Goal: Task Accomplishment & Management: Manage account settings

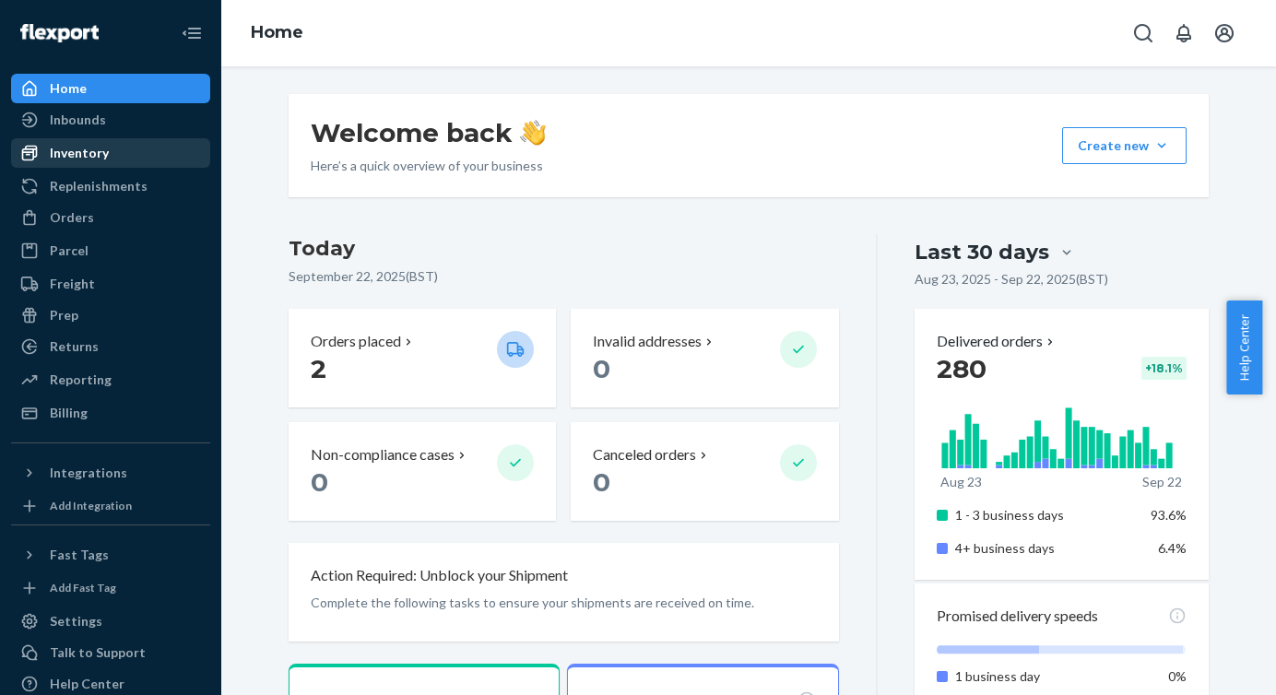
click at [88, 151] on div "Inventory" at bounding box center [79, 153] width 59 height 18
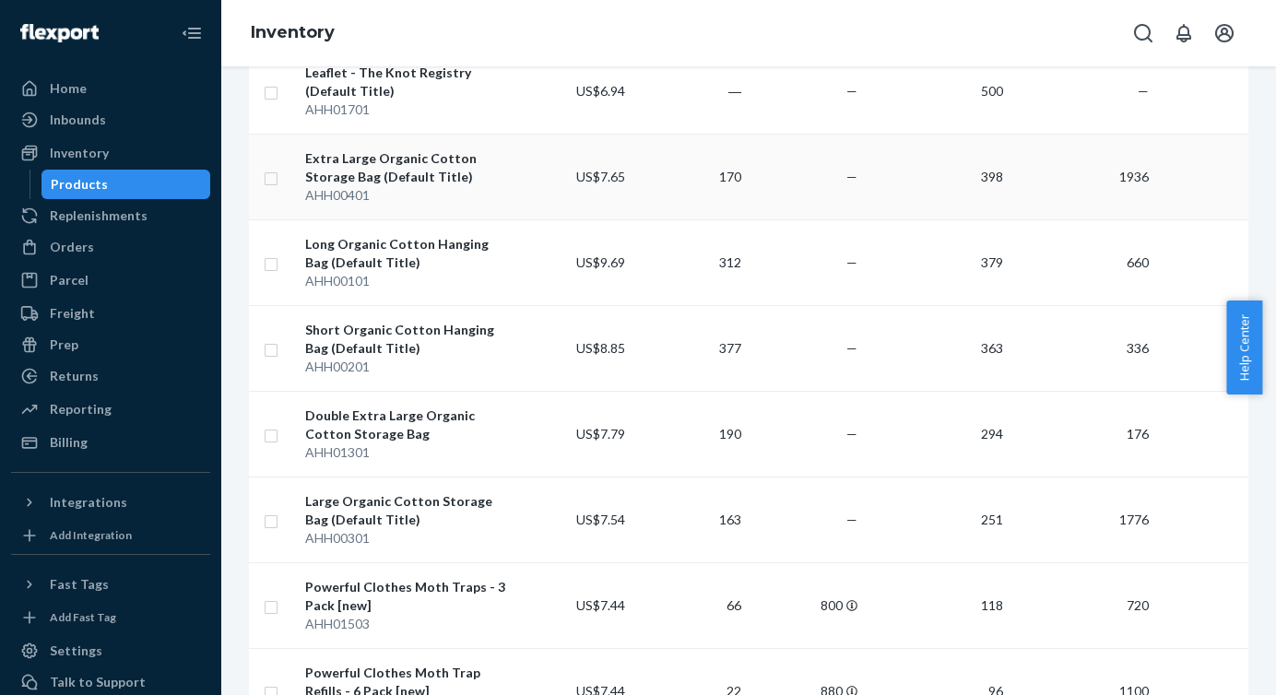
scroll to position [270, 0]
click at [274, 266] on input "checkbox" at bounding box center [271, 261] width 15 height 19
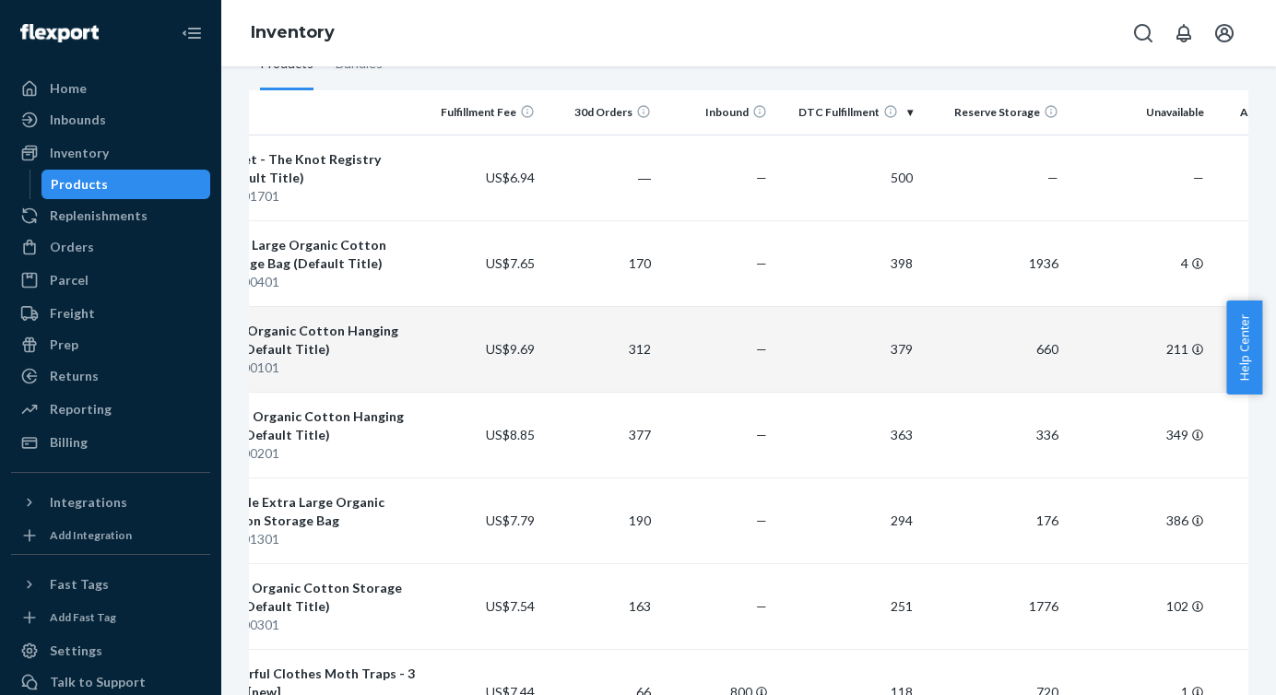
scroll to position [0, 0]
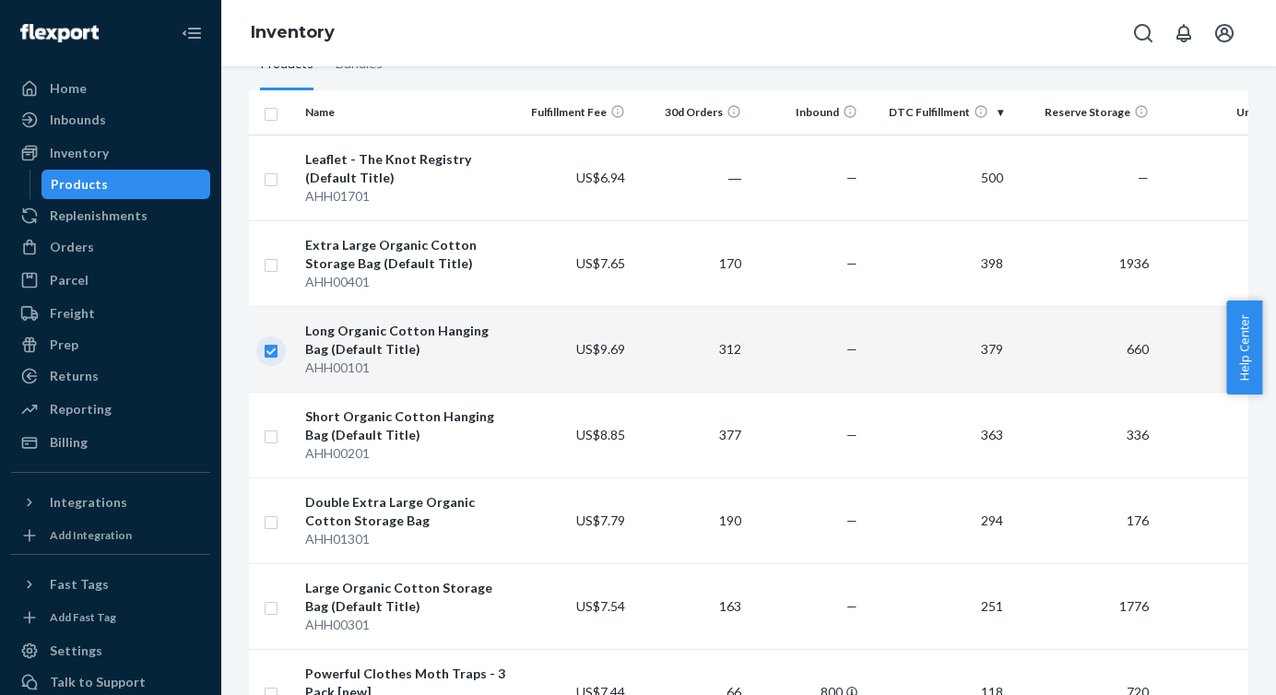
click at [270, 351] on input "checkbox" at bounding box center [271, 348] width 15 height 19
checkbox input "false"
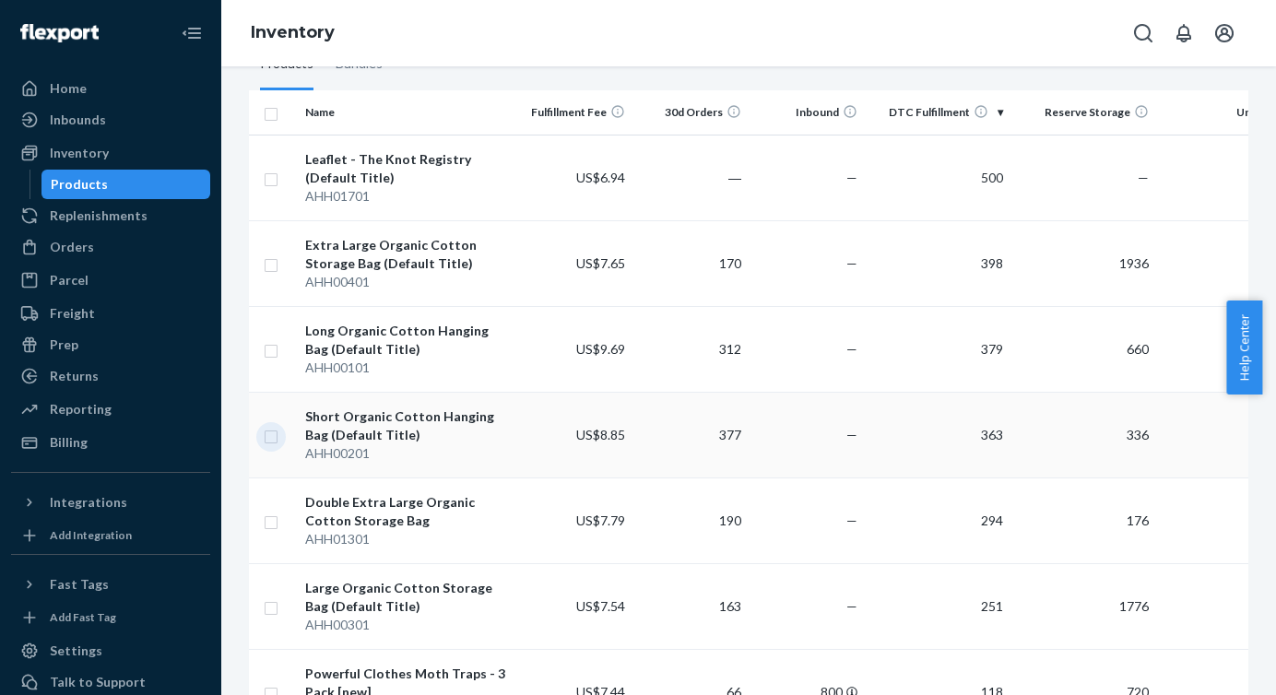
click at [268, 434] on input "checkbox" at bounding box center [271, 434] width 15 height 19
click at [278, 433] on td at bounding box center [273, 434] width 49 height 86
click at [273, 438] on input "checkbox" at bounding box center [271, 433] width 15 height 19
checkbox input "false"
click at [273, 354] on input "checkbox" at bounding box center [271, 347] width 15 height 19
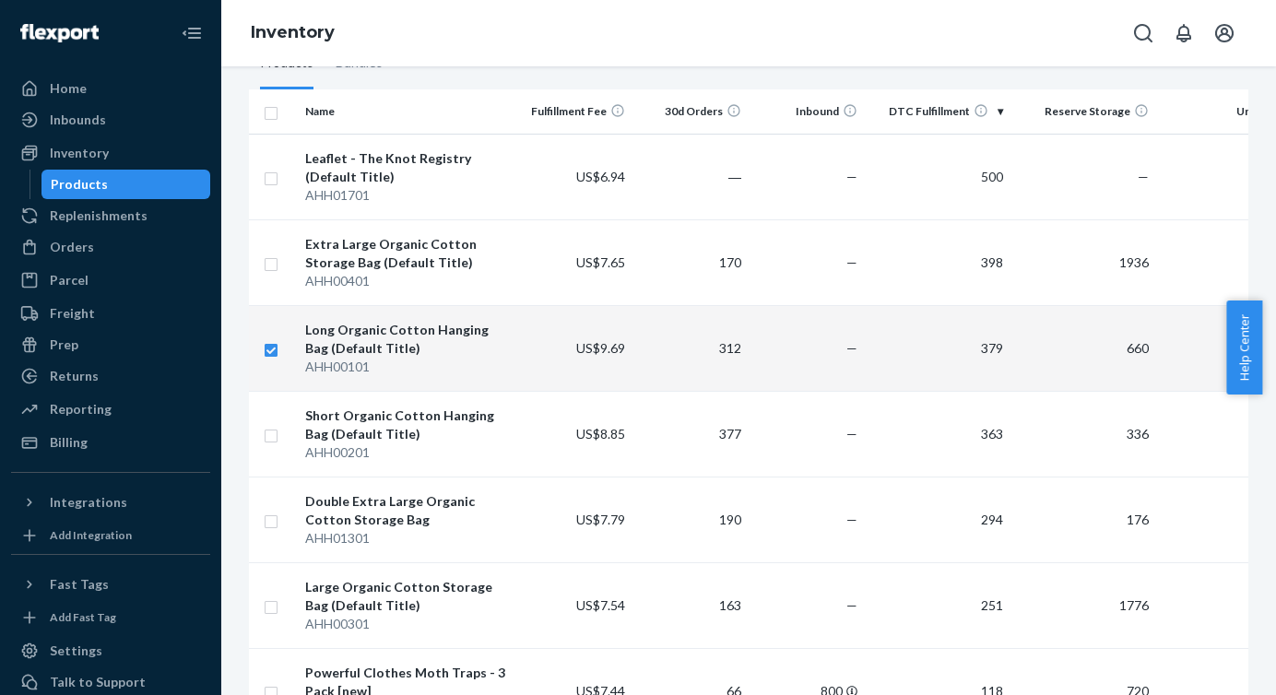
click at [268, 349] on input "checkbox" at bounding box center [271, 347] width 15 height 19
checkbox input "false"
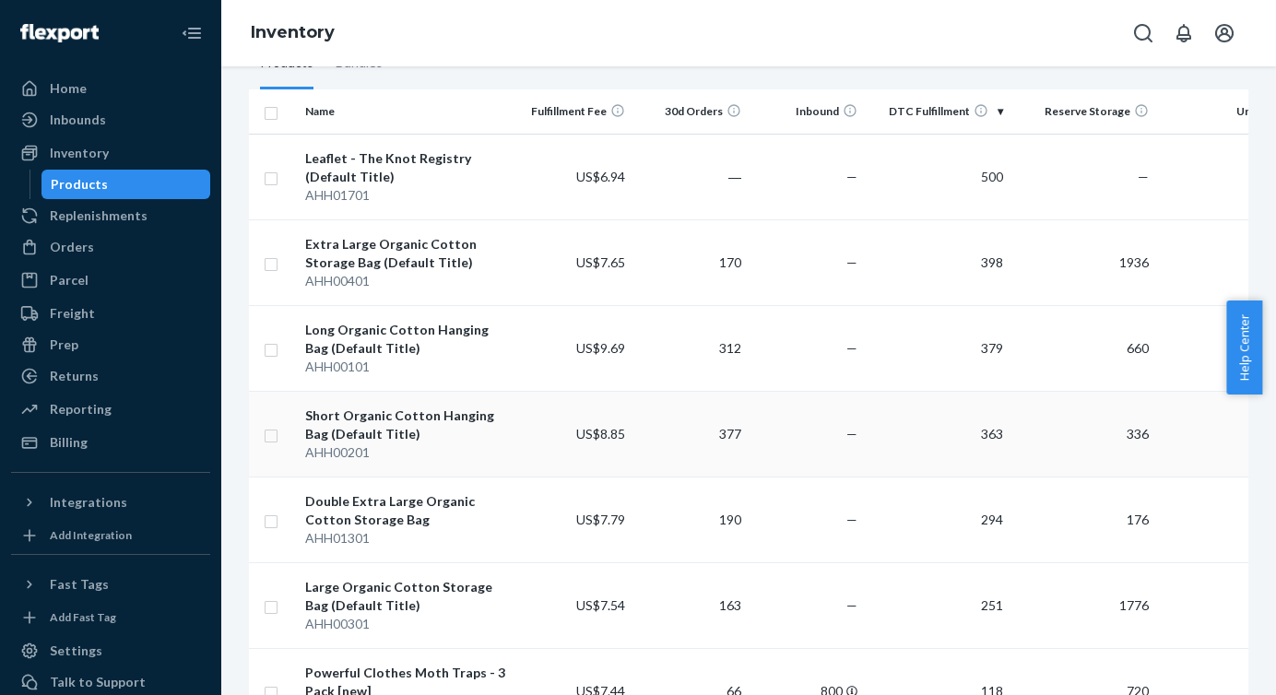
click at [266, 433] on input "checkbox" at bounding box center [271, 433] width 15 height 19
click at [270, 436] on input "checkbox" at bounding box center [271, 433] width 15 height 19
checkbox input "false"
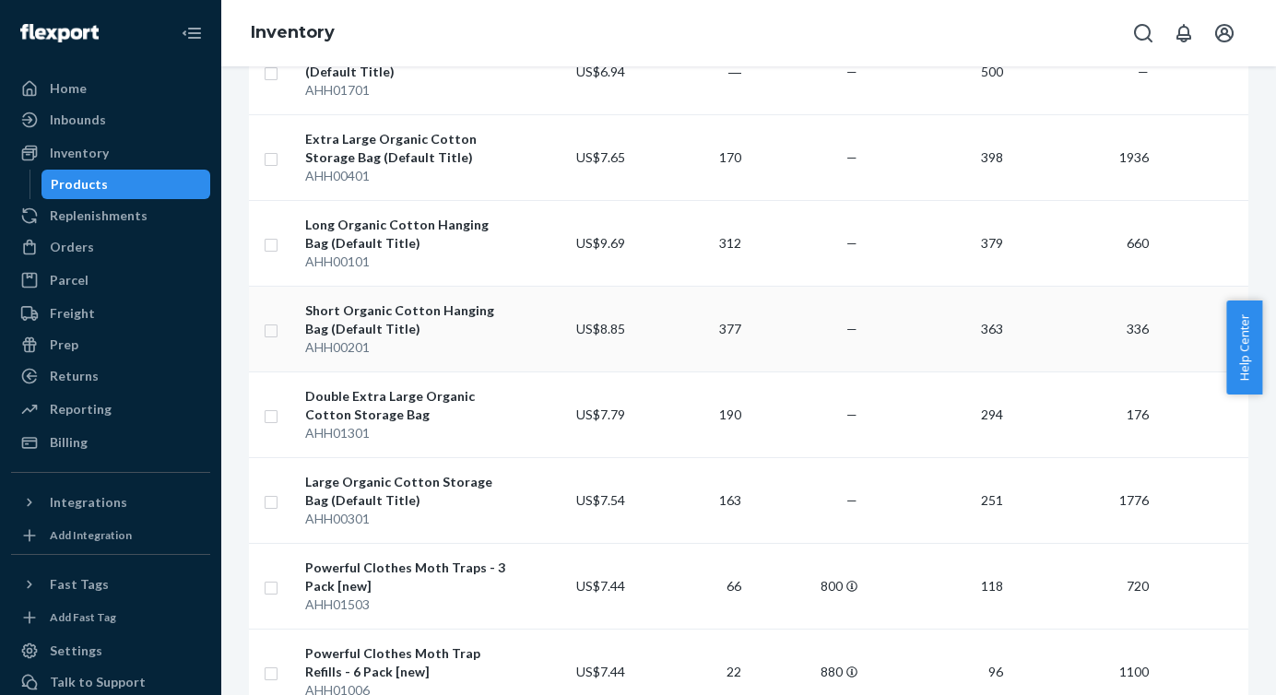
scroll to position [340, 0]
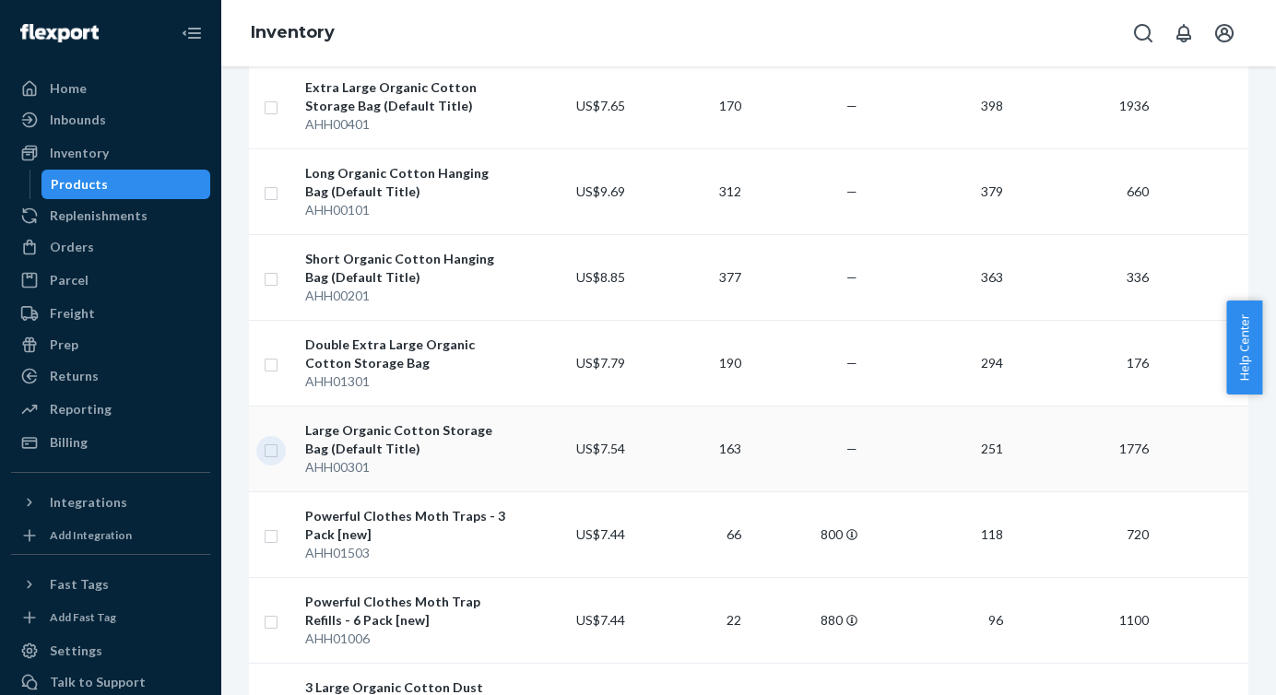
click at [275, 449] on input "checkbox" at bounding box center [271, 448] width 15 height 19
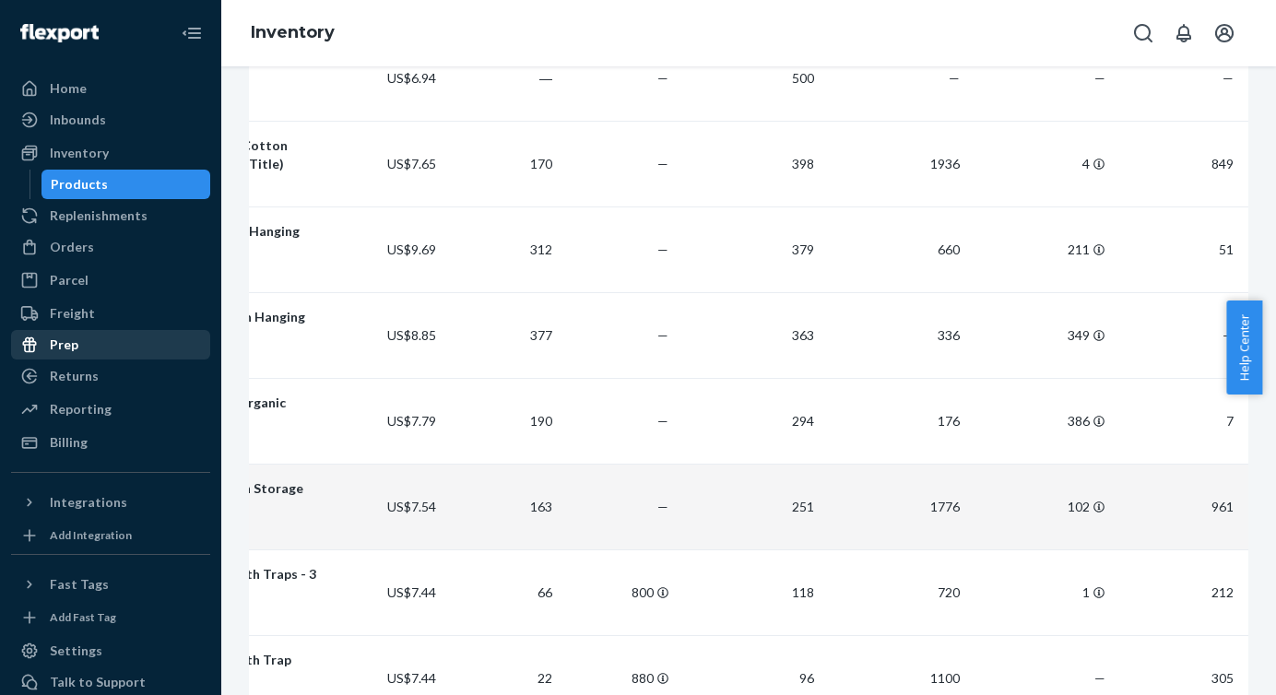
scroll to position [0, 0]
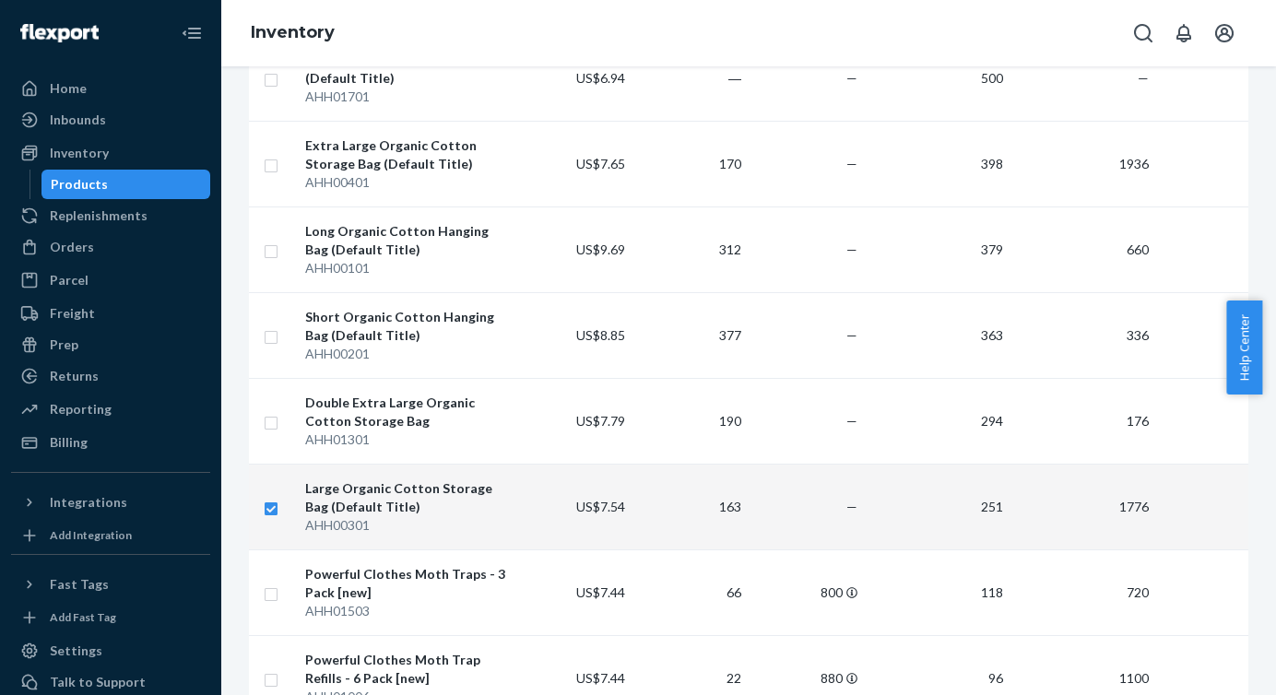
click at [271, 504] on input "checkbox" at bounding box center [271, 506] width 15 height 19
checkbox input "false"
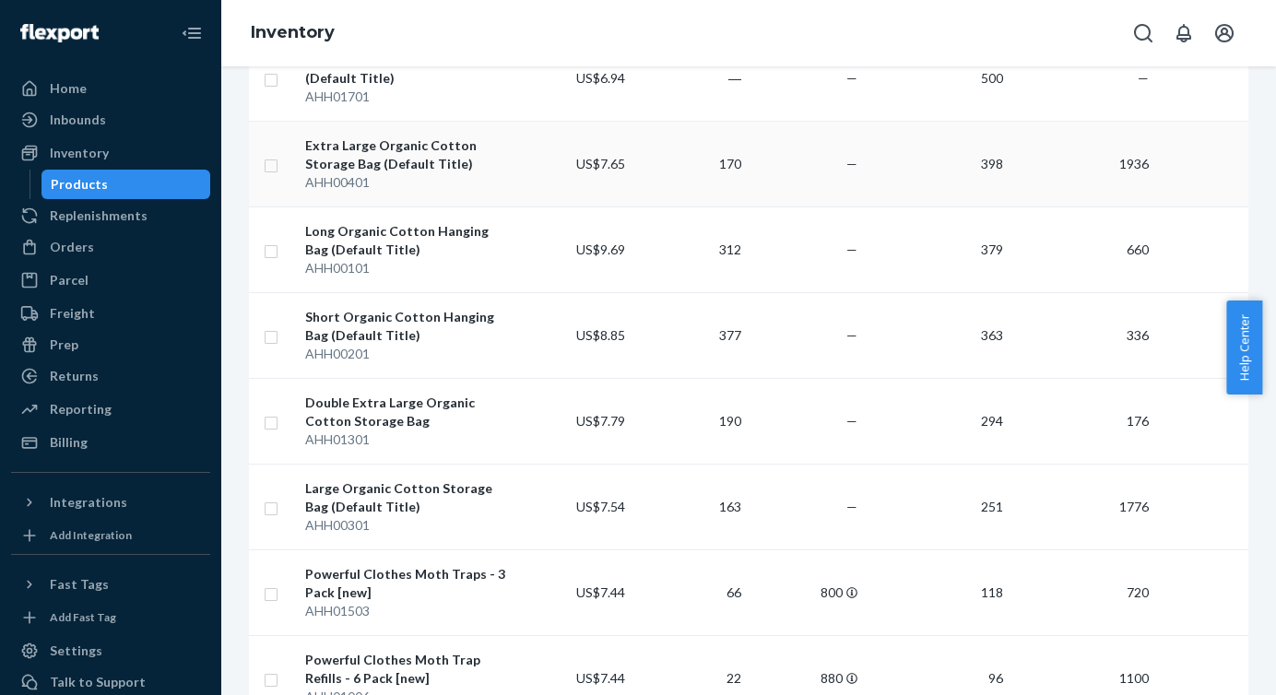
click at [276, 162] on input "checkbox" at bounding box center [271, 163] width 15 height 19
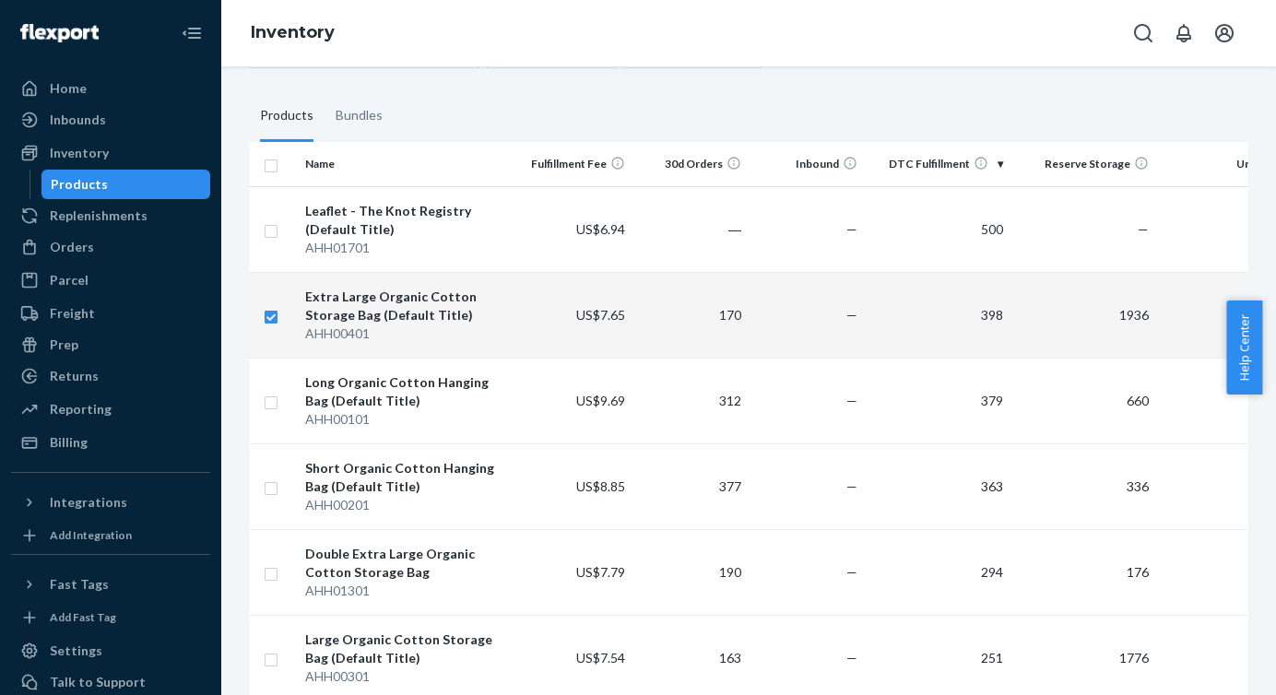
click at [272, 321] on input "checkbox" at bounding box center [271, 314] width 15 height 19
checkbox input "false"
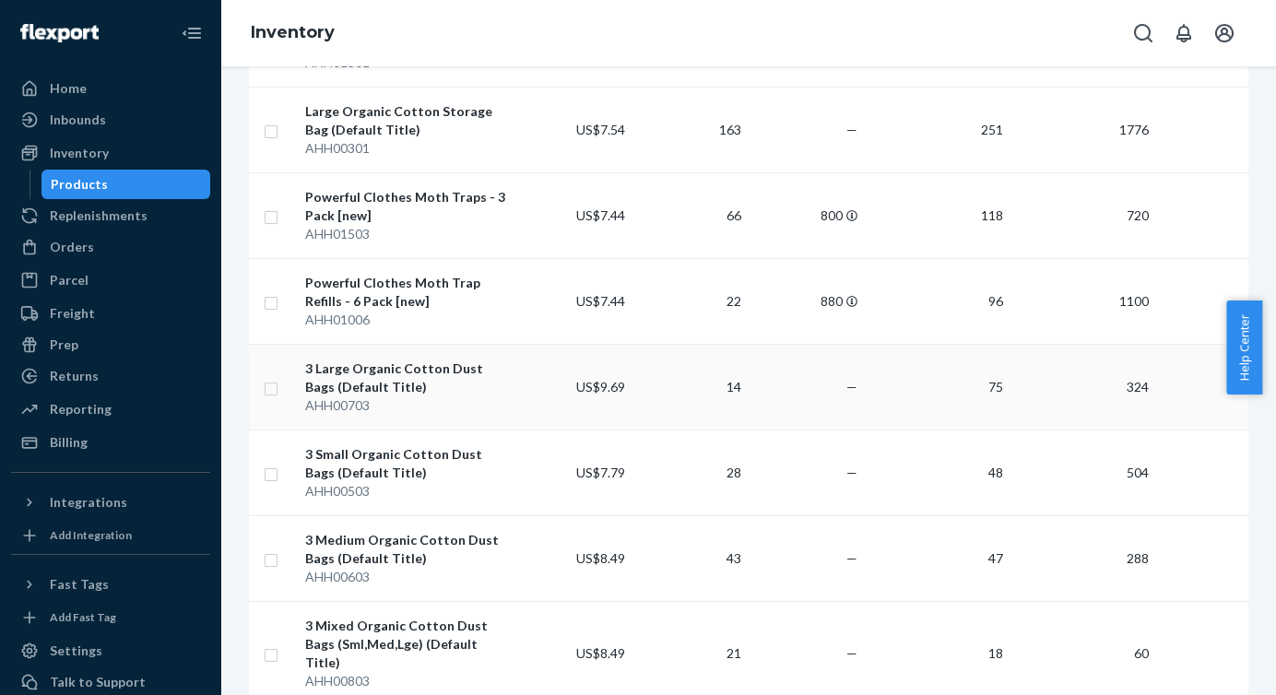
scroll to position [666, 0]
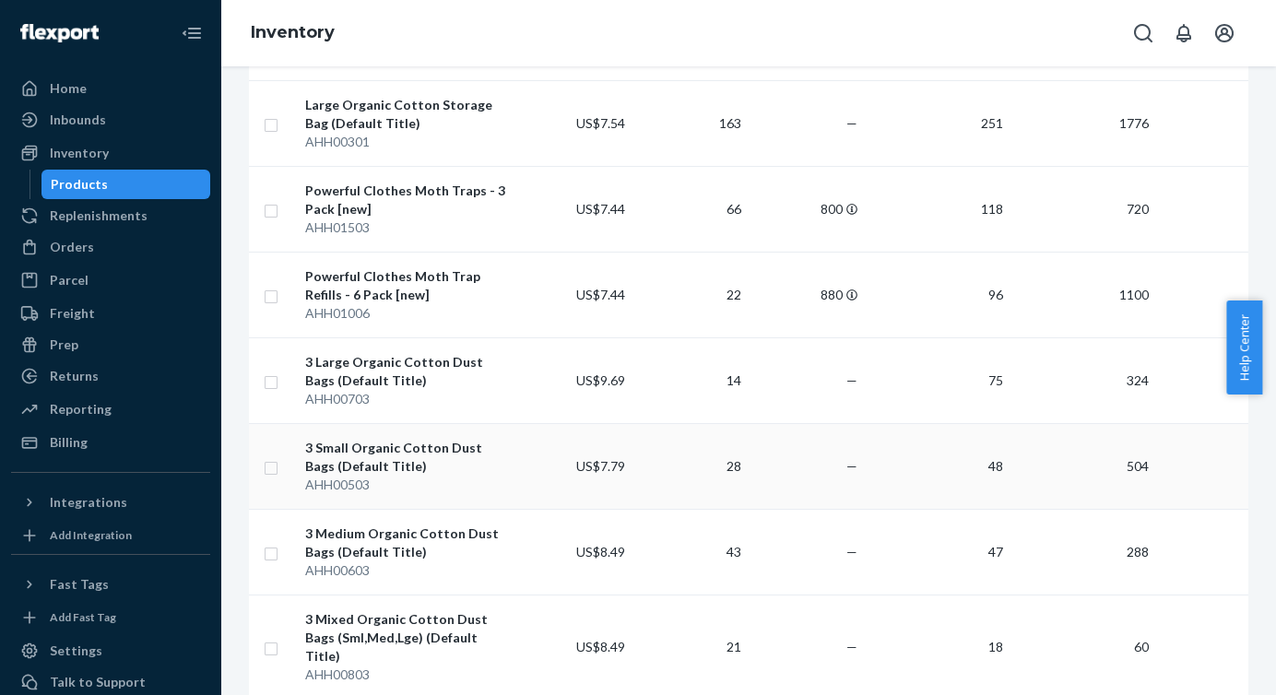
click at [273, 467] on input "checkbox" at bounding box center [271, 465] width 15 height 19
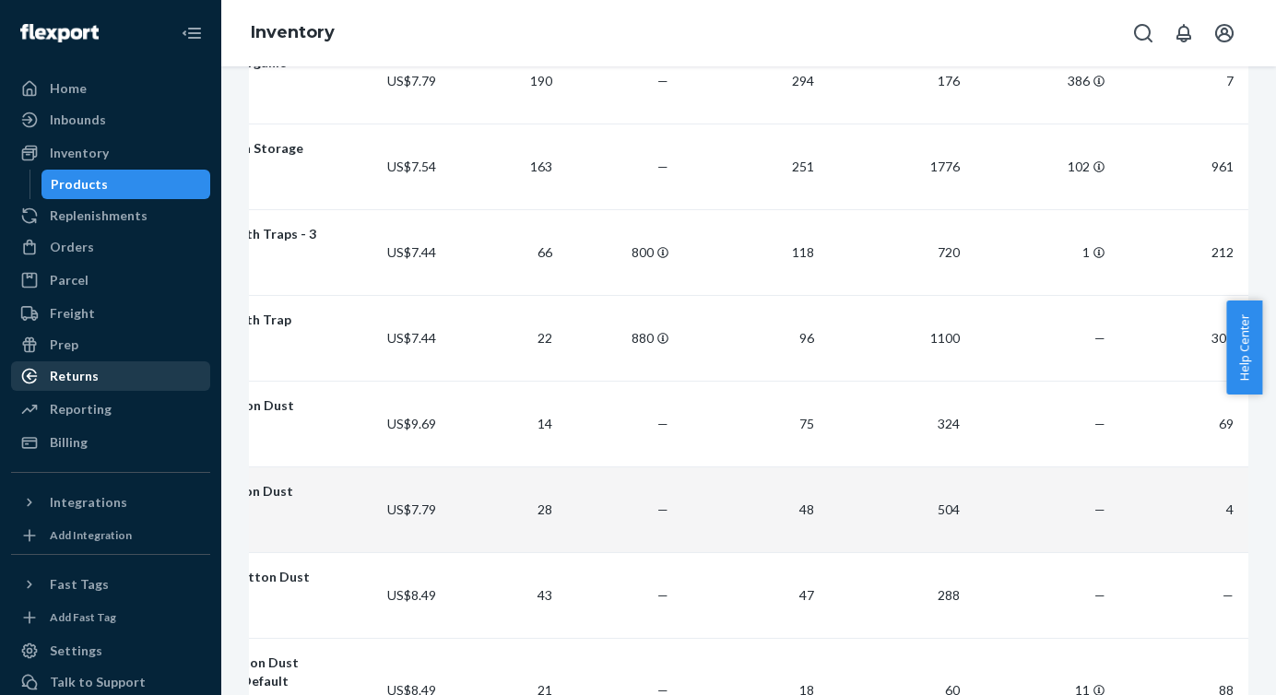
scroll to position [0, 0]
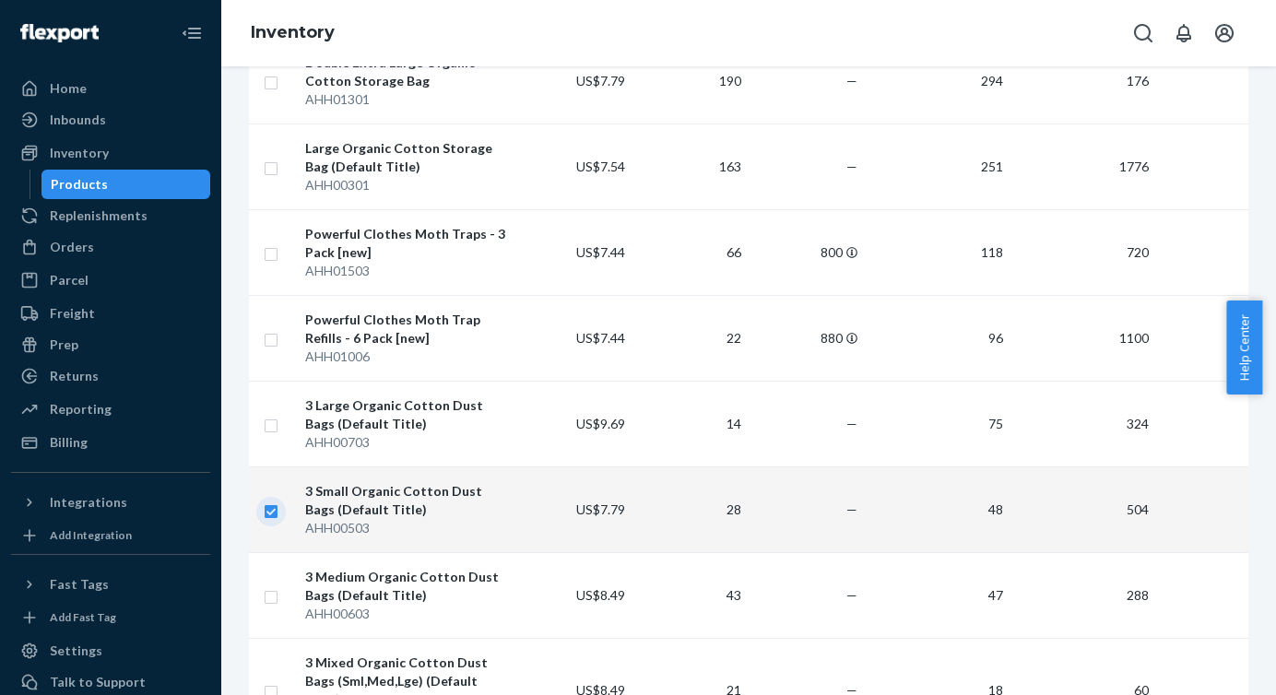
click at [268, 514] on input "checkbox" at bounding box center [271, 509] width 15 height 19
checkbox input "false"
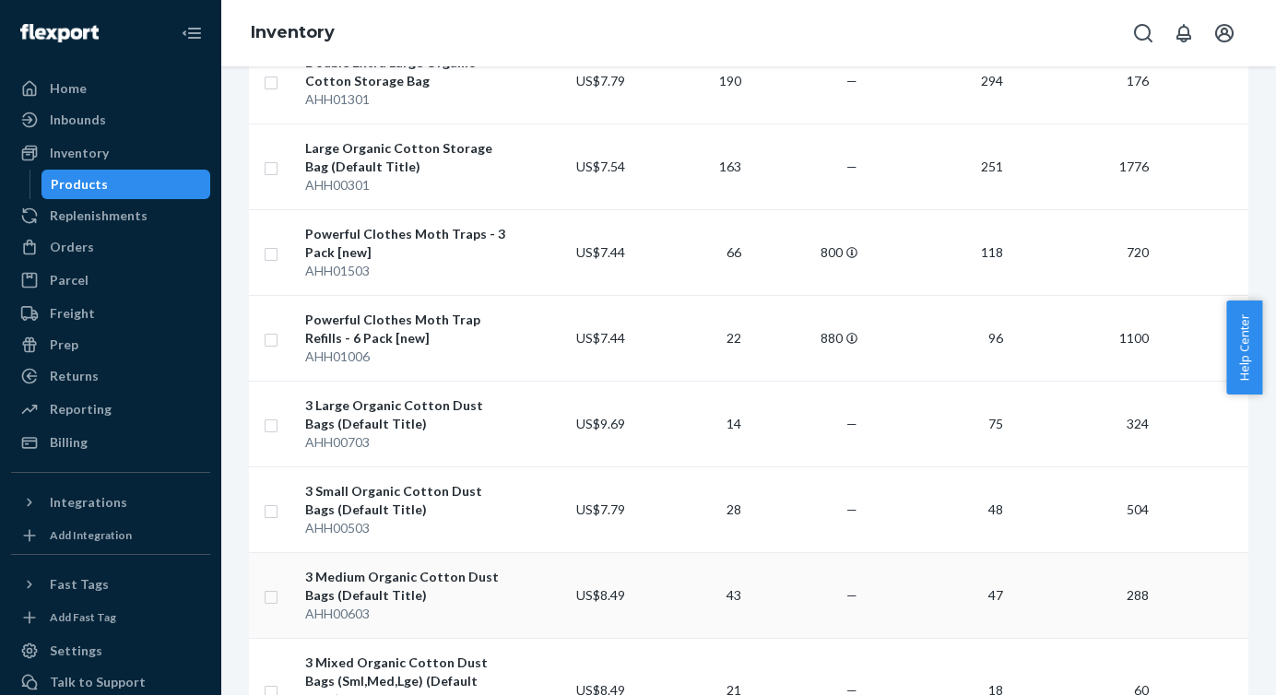
click at [268, 592] on input "checkbox" at bounding box center [271, 595] width 15 height 19
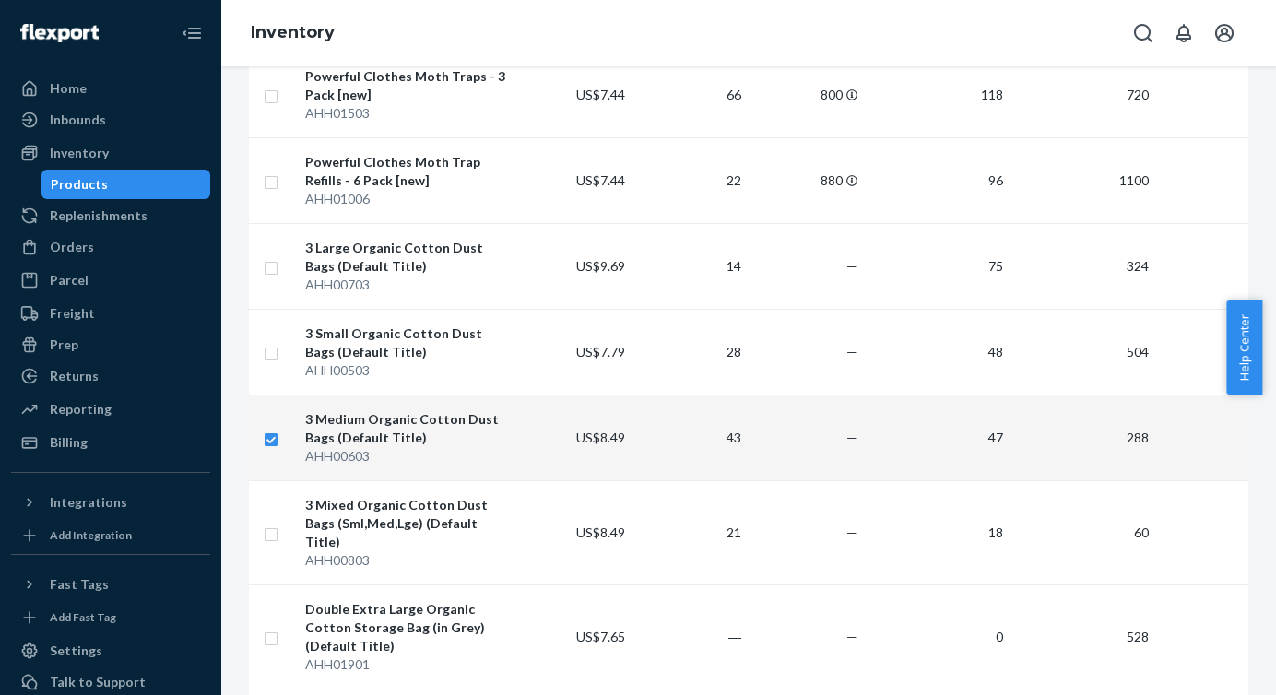
click at [266, 443] on input "checkbox" at bounding box center [271, 437] width 15 height 19
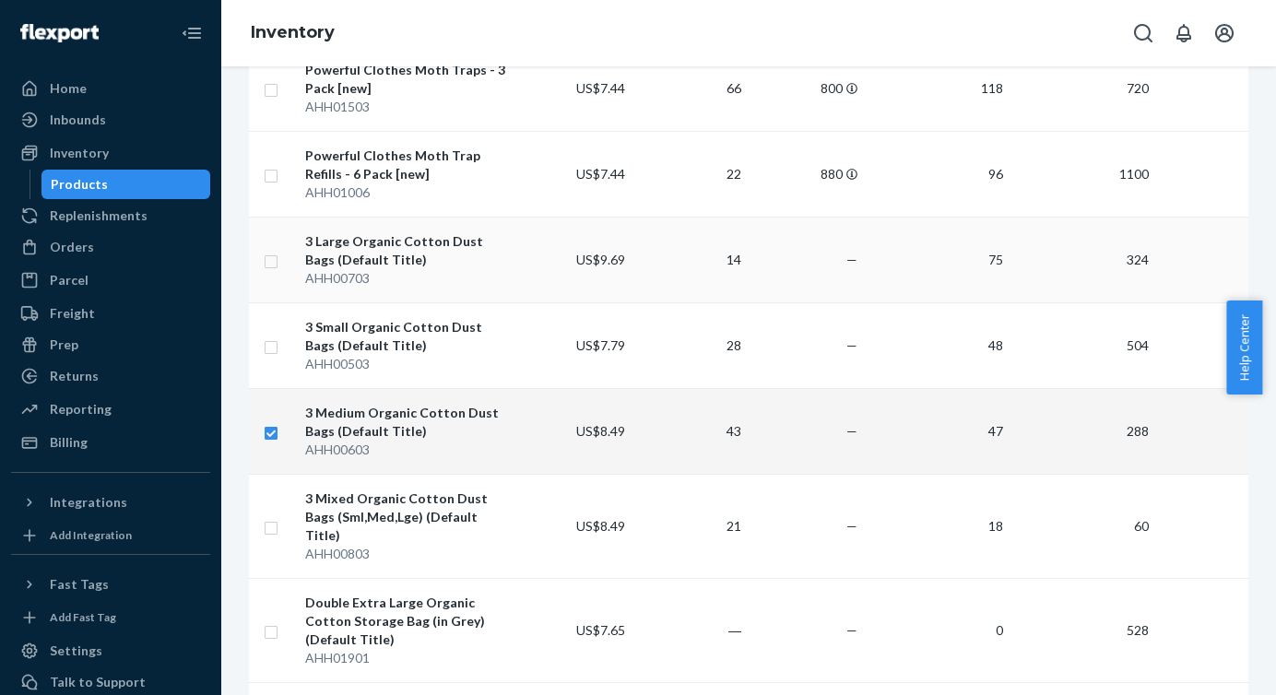
checkbox input "true"
click at [271, 266] on input "checkbox" at bounding box center [271, 259] width 15 height 19
checkbox input "true"
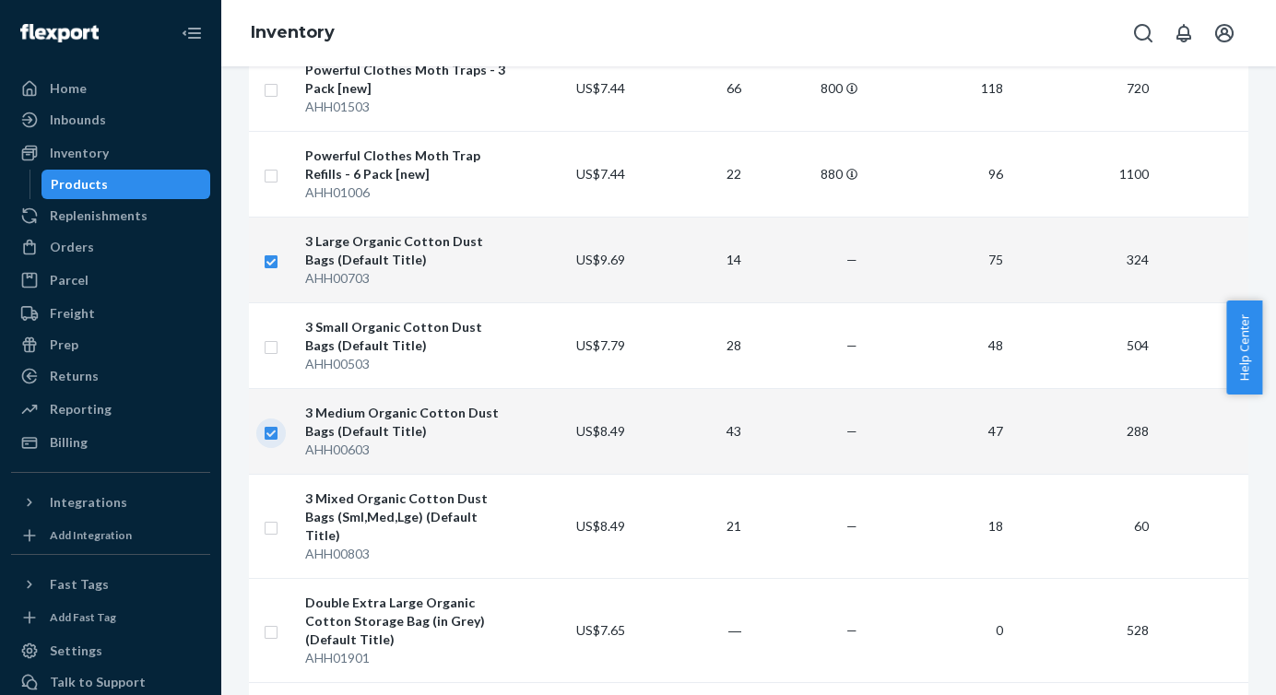
click at [272, 434] on input "checkbox" at bounding box center [271, 430] width 15 height 19
checkbox input "false"
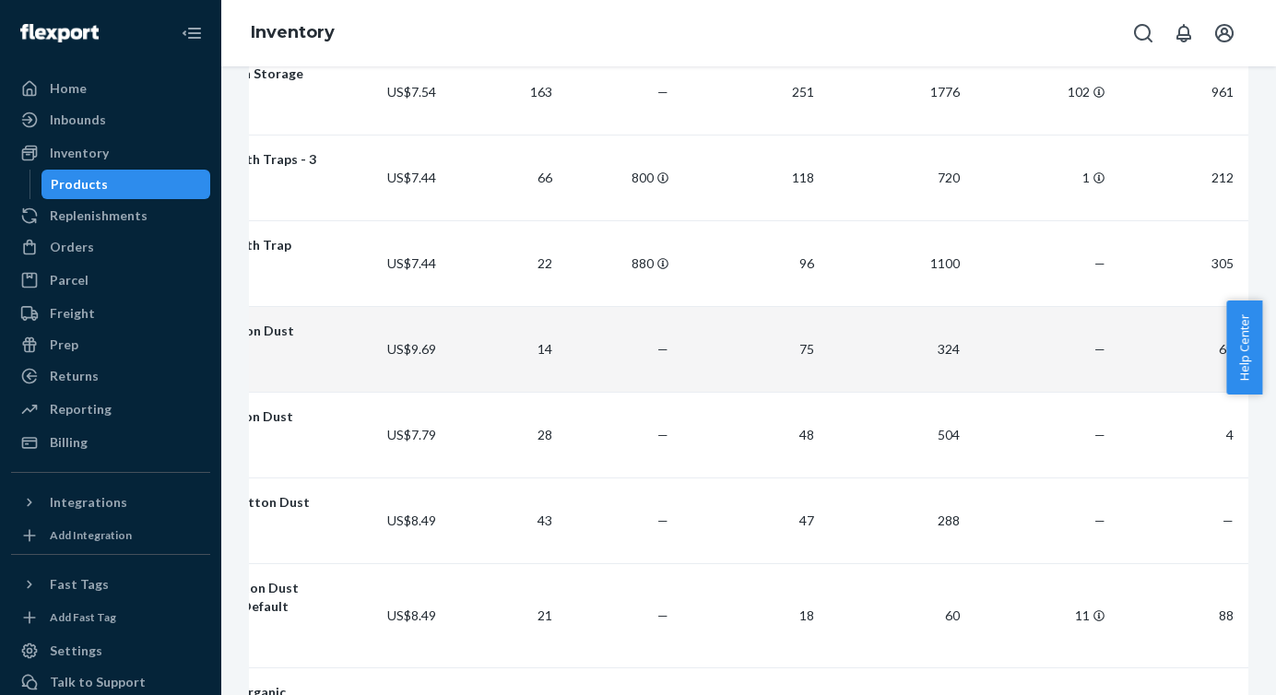
scroll to position [0, 0]
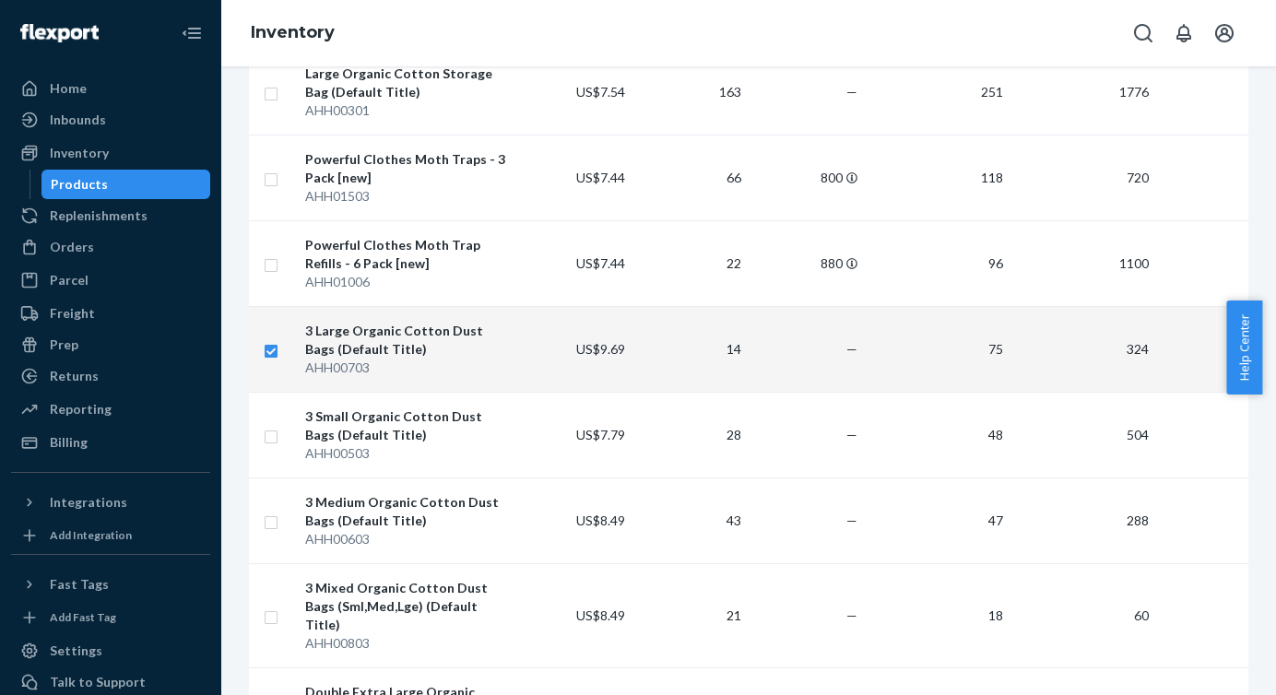
click at [267, 350] on input "checkbox" at bounding box center [271, 348] width 15 height 19
checkbox input "false"
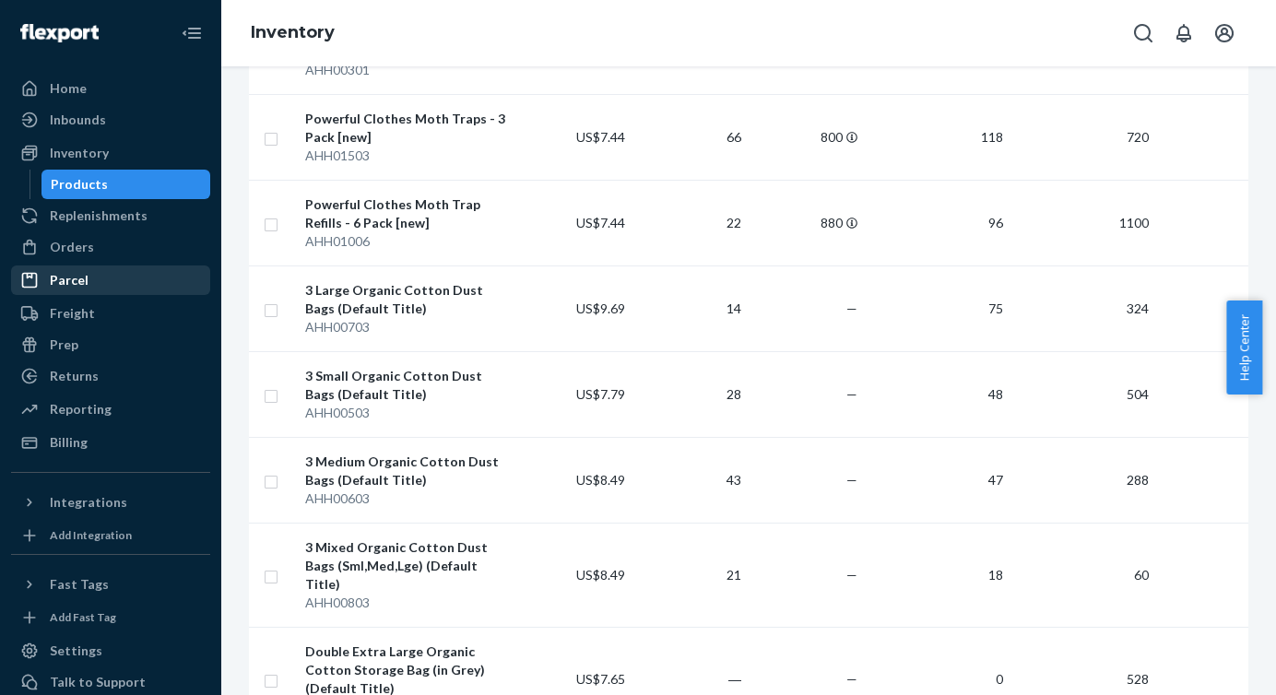
scroll to position [733, 0]
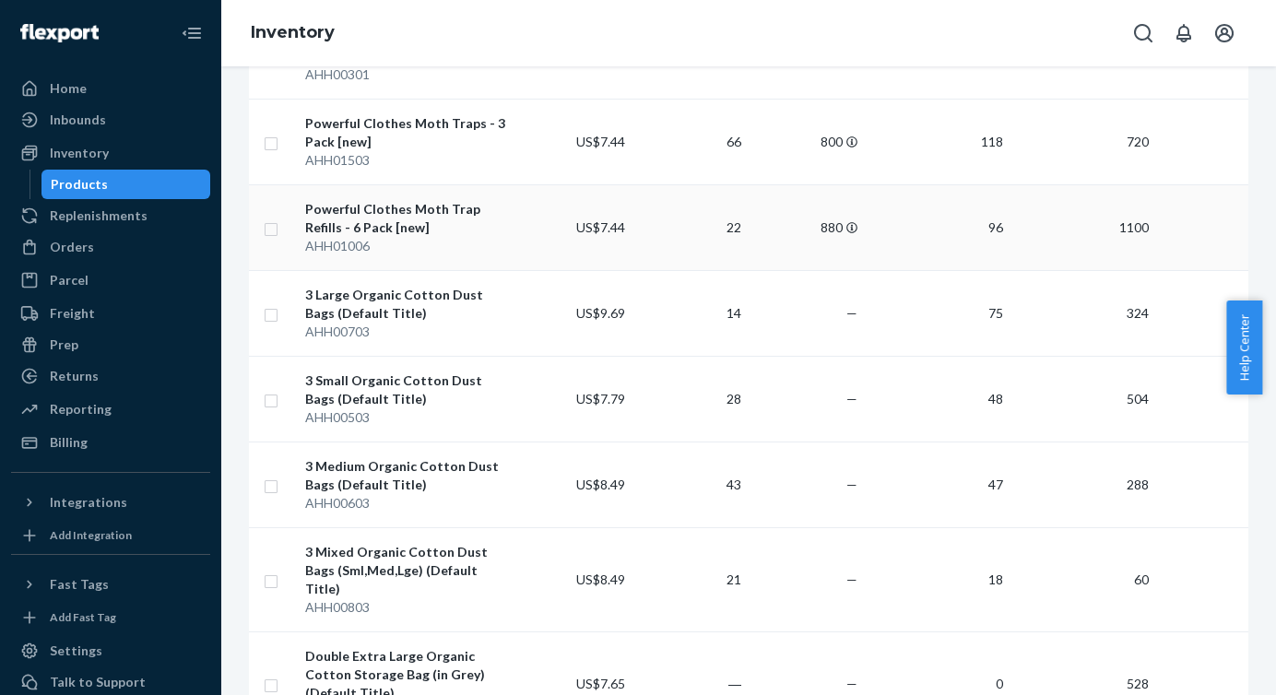
click at [274, 232] on input "checkbox" at bounding box center [271, 227] width 15 height 19
click at [268, 228] on input "checkbox" at bounding box center [271, 227] width 15 height 19
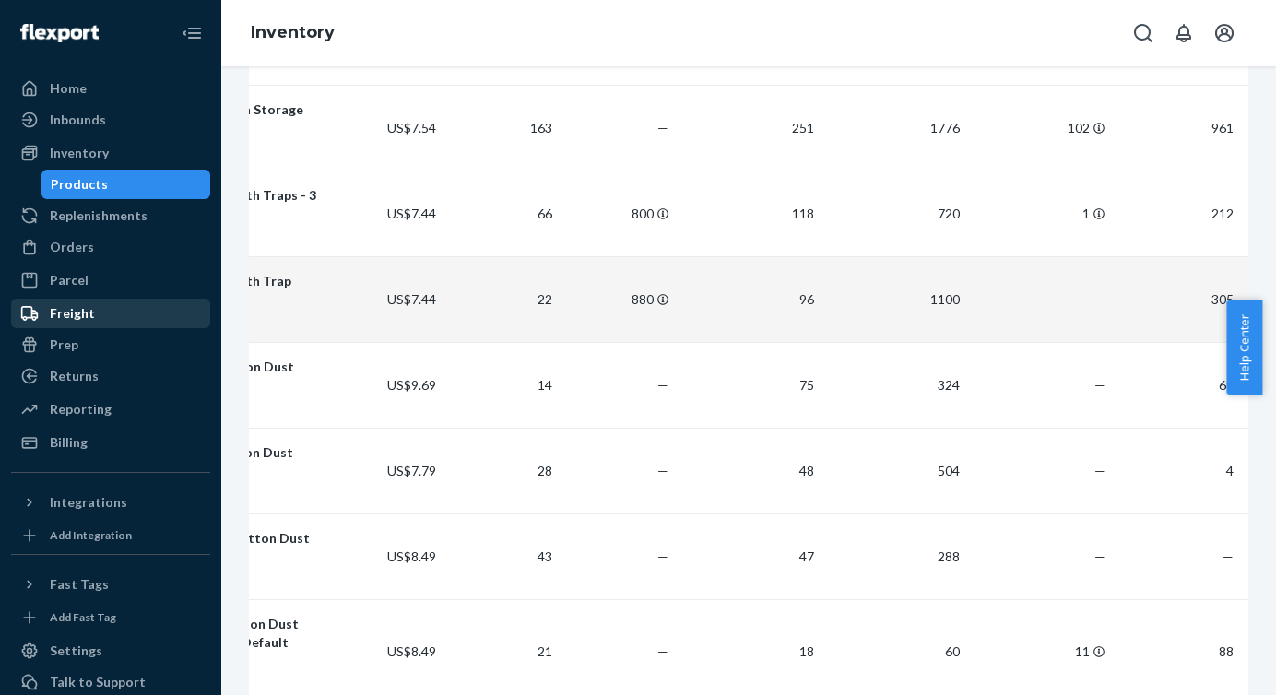
scroll to position [0, 0]
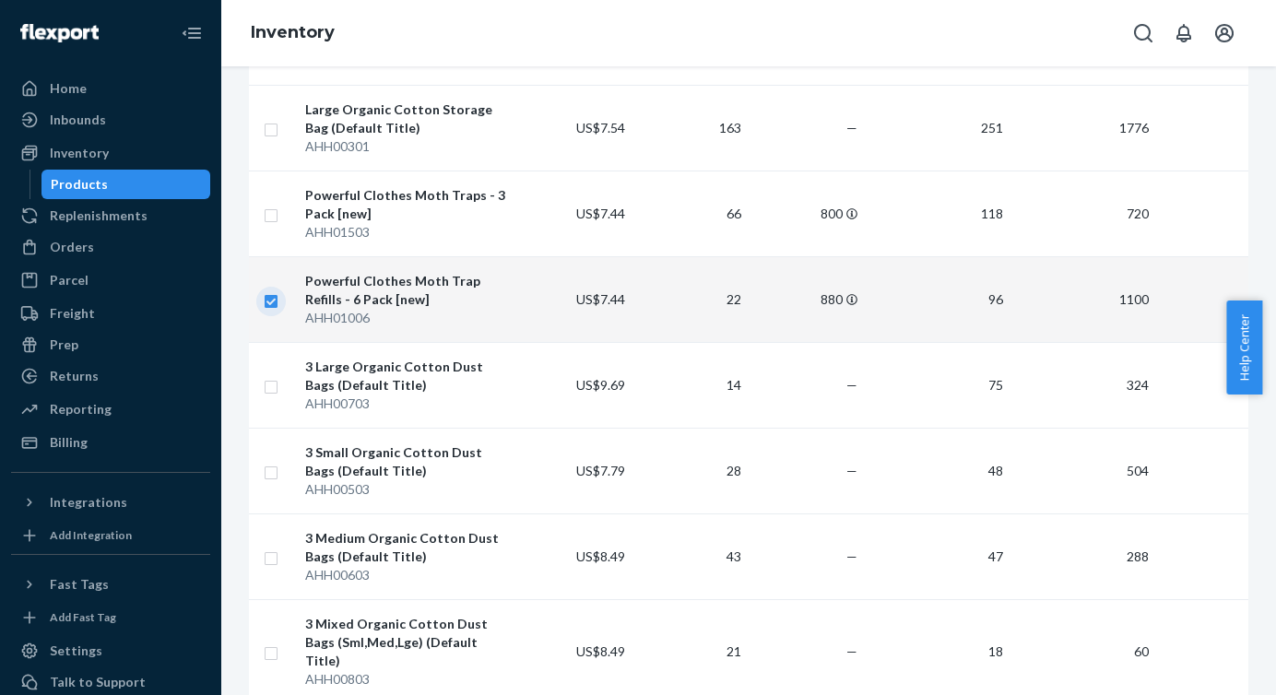
click at [269, 299] on input "checkbox" at bounding box center [271, 299] width 15 height 19
checkbox input "false"
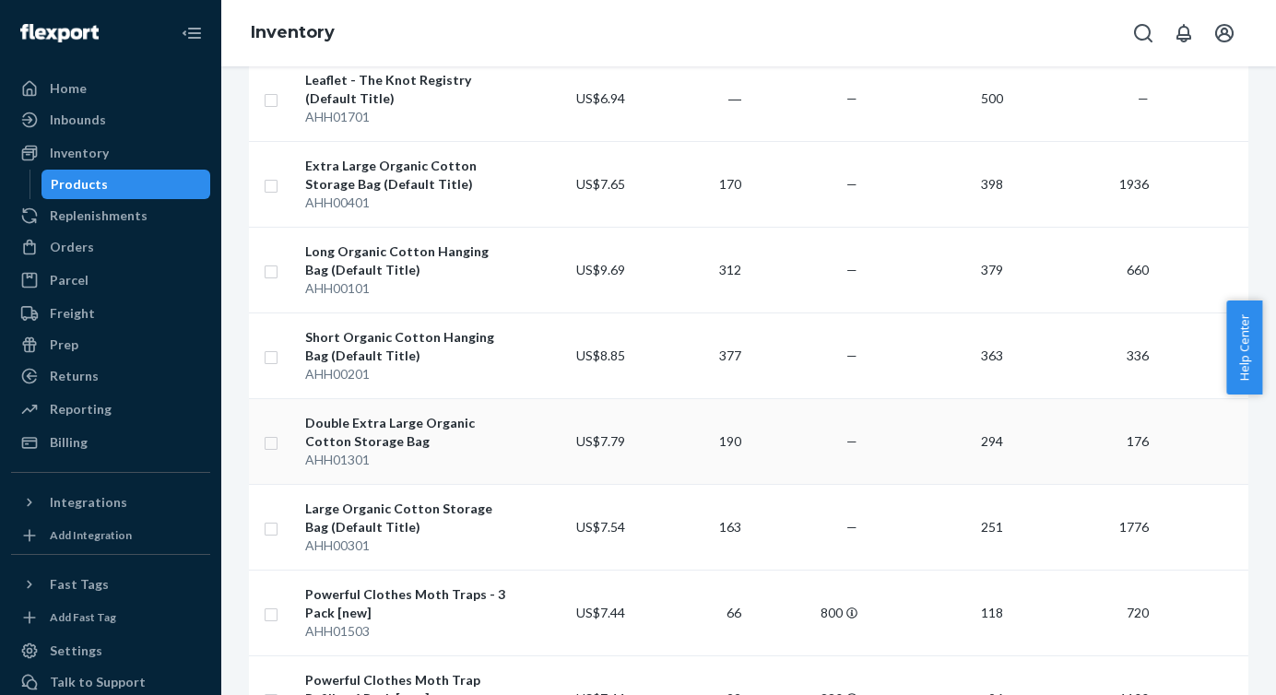
scroll to position [277, 0]
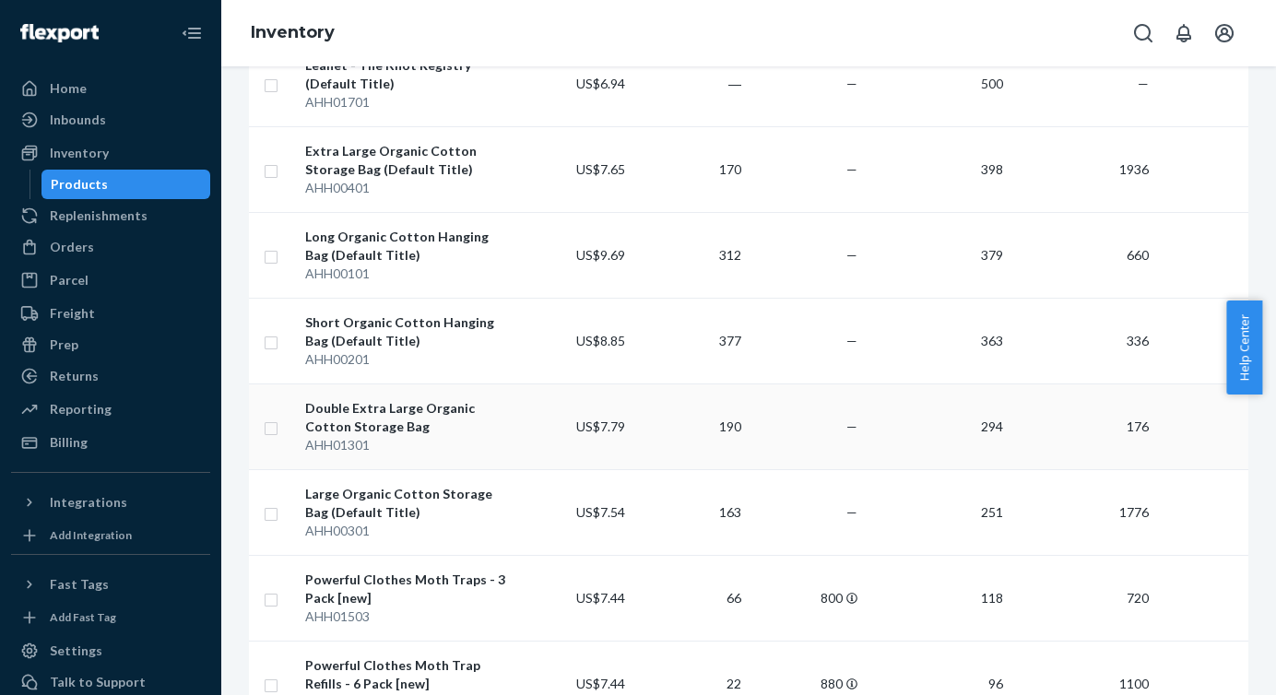
click at [272, 434] on input "checkbox" at bounding box center [271, 426] width 15 height 19
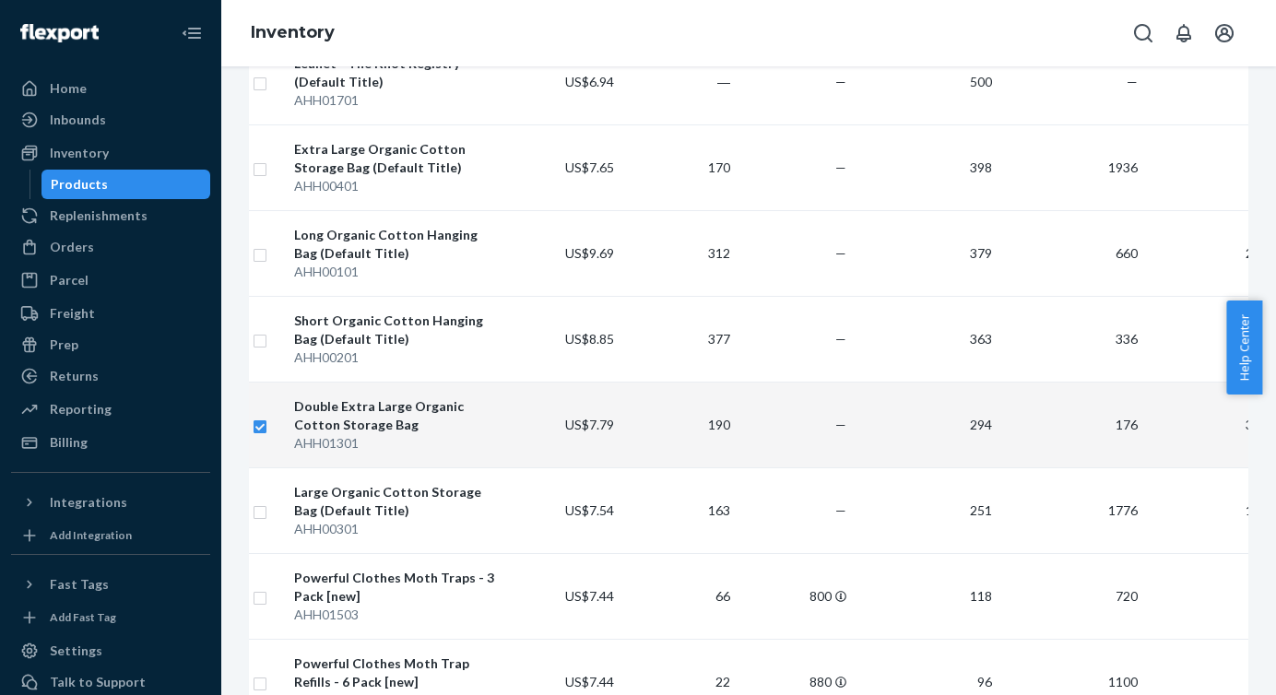
scroll to position [0, 0]
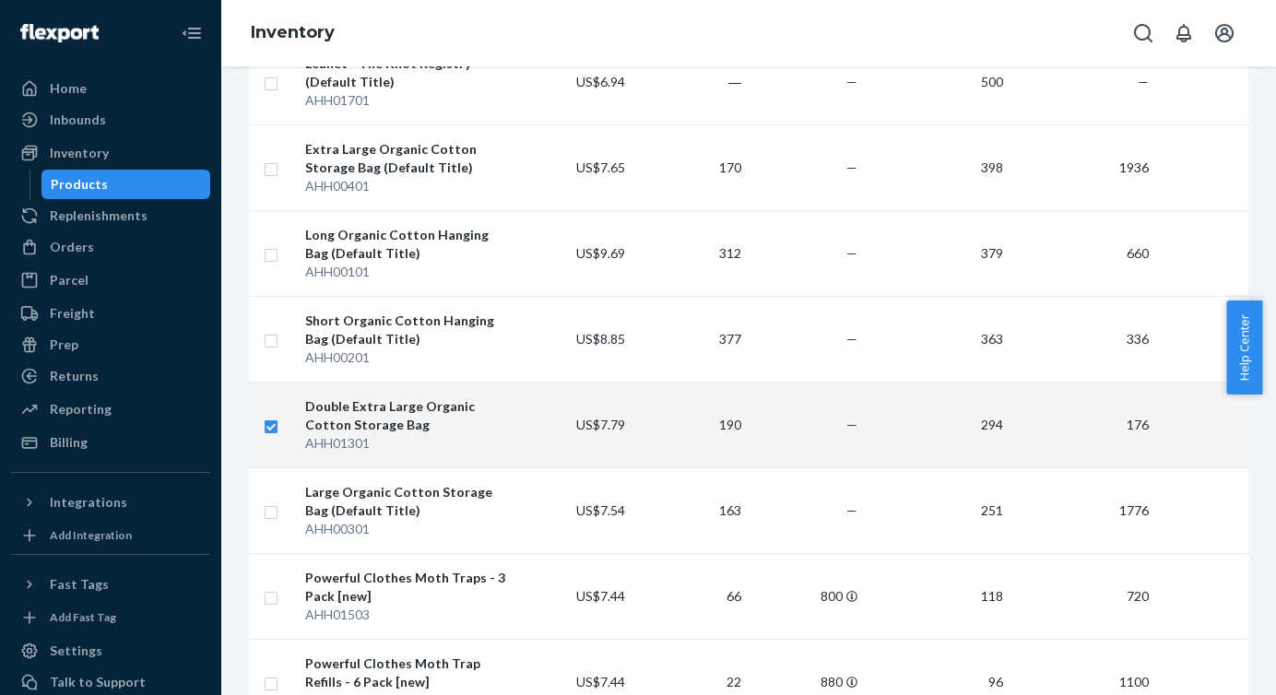
click at [268, 426] on input "checkbox" at bounding box center [271, 424] width 15 height 19
checkbox input "false"
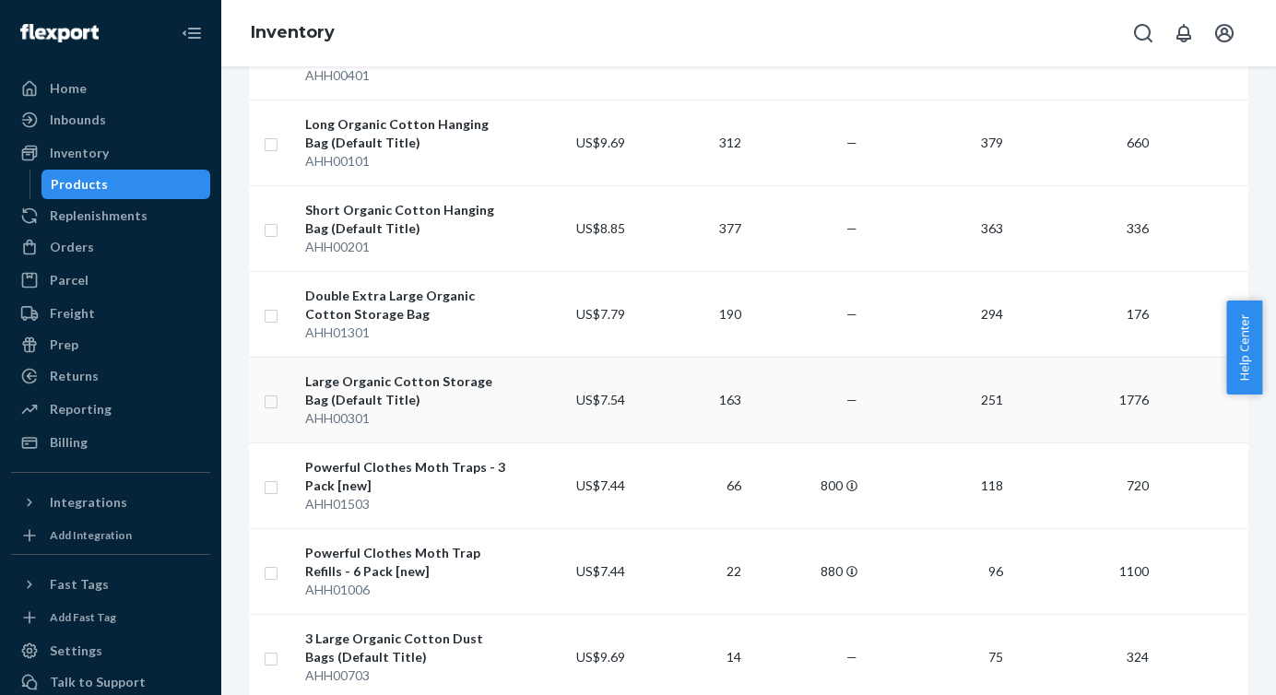
scroll to position [400, 0]
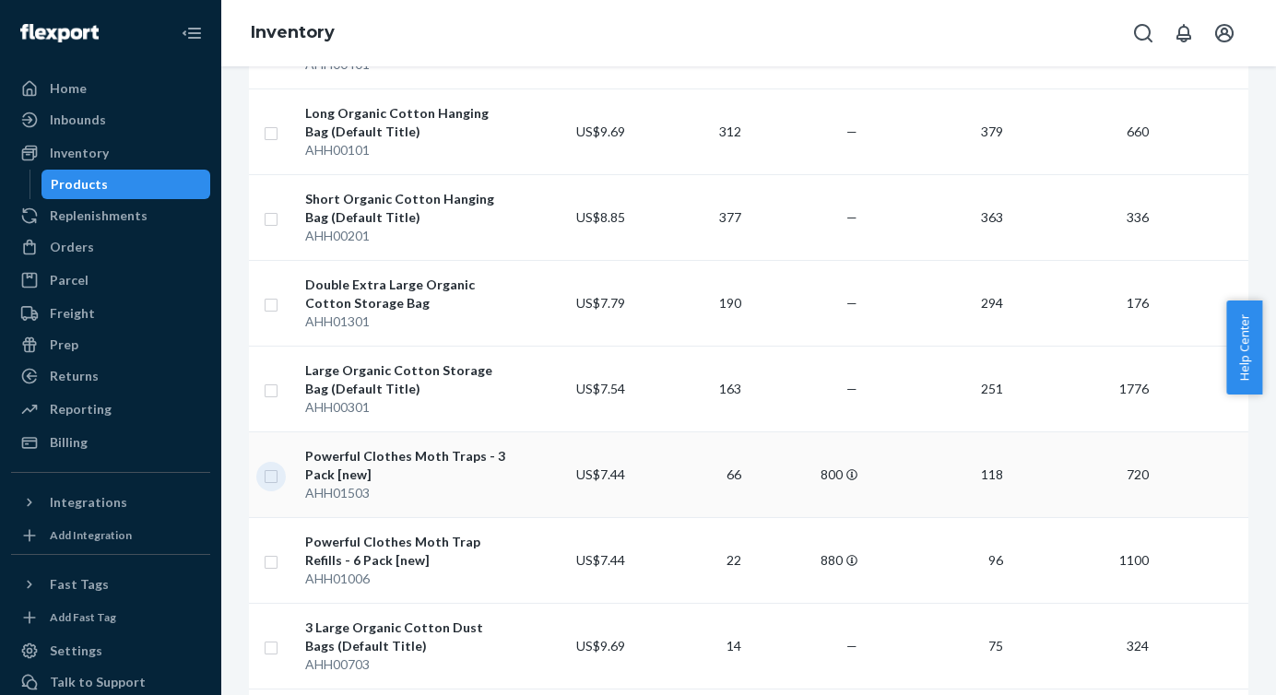
click at [271, 469] on input "checkbox" at bounding box center [271, 474] width 15 height 19
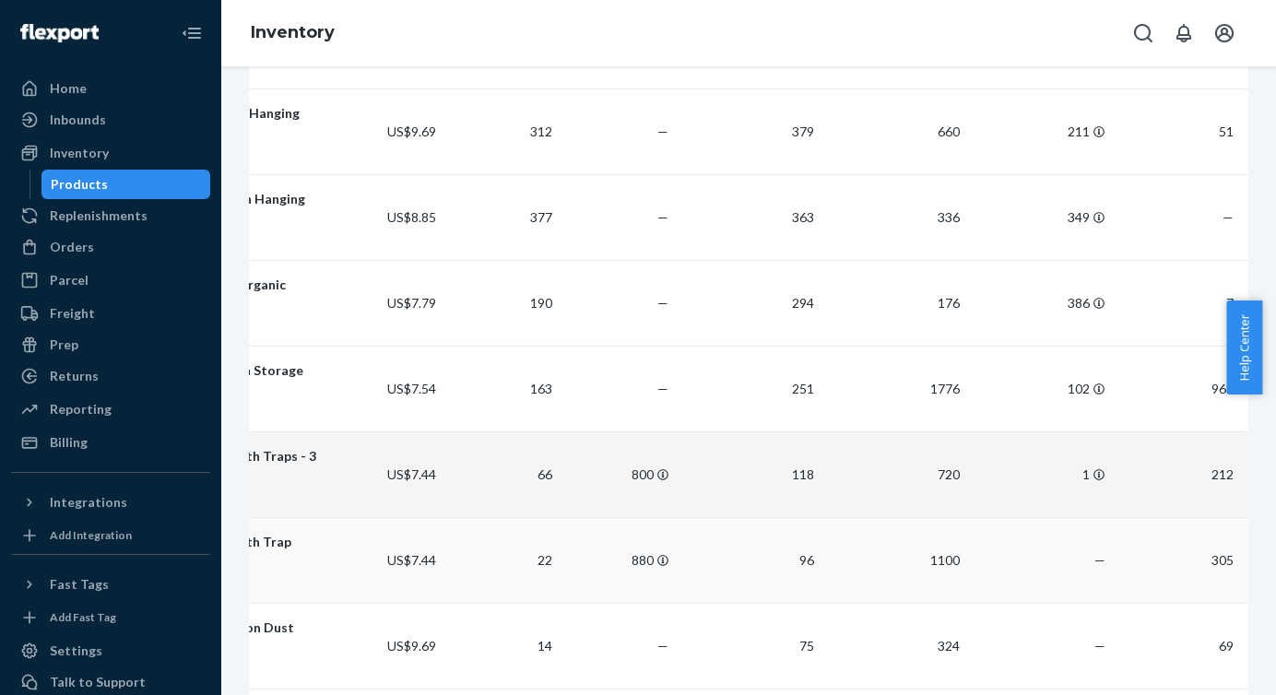
scroll to position [0, 203]
checkbox input "true"
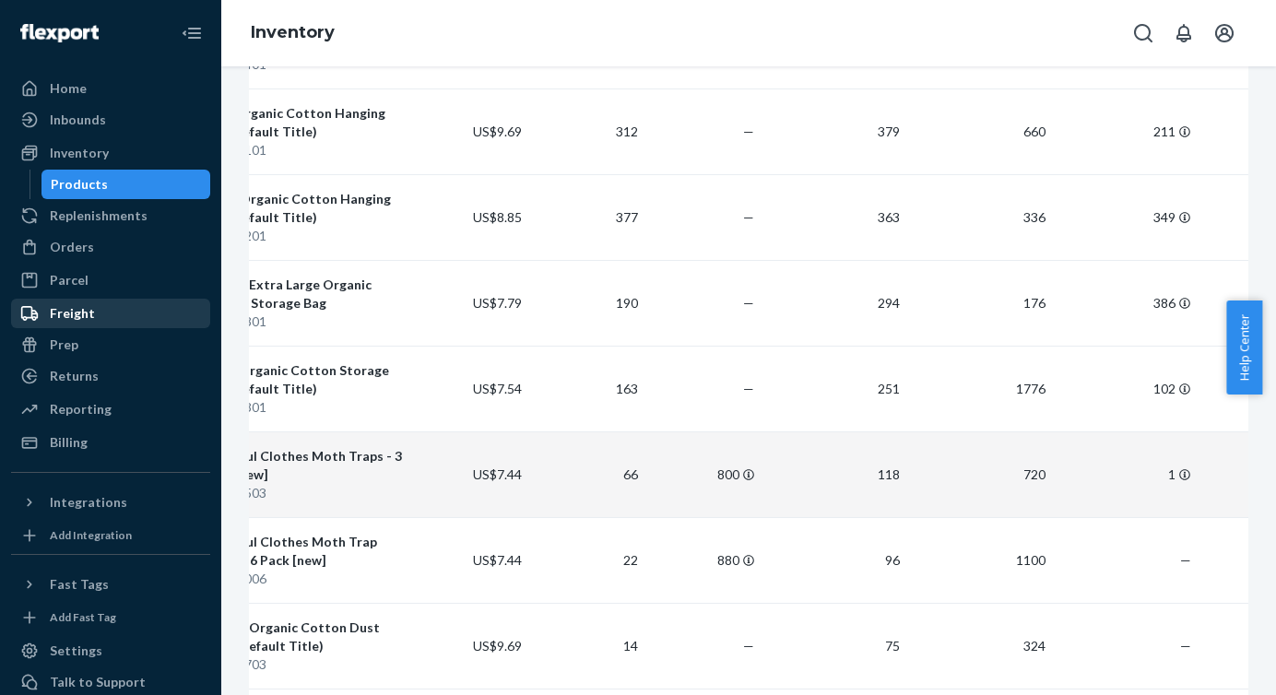
scroll to position [0, 0]
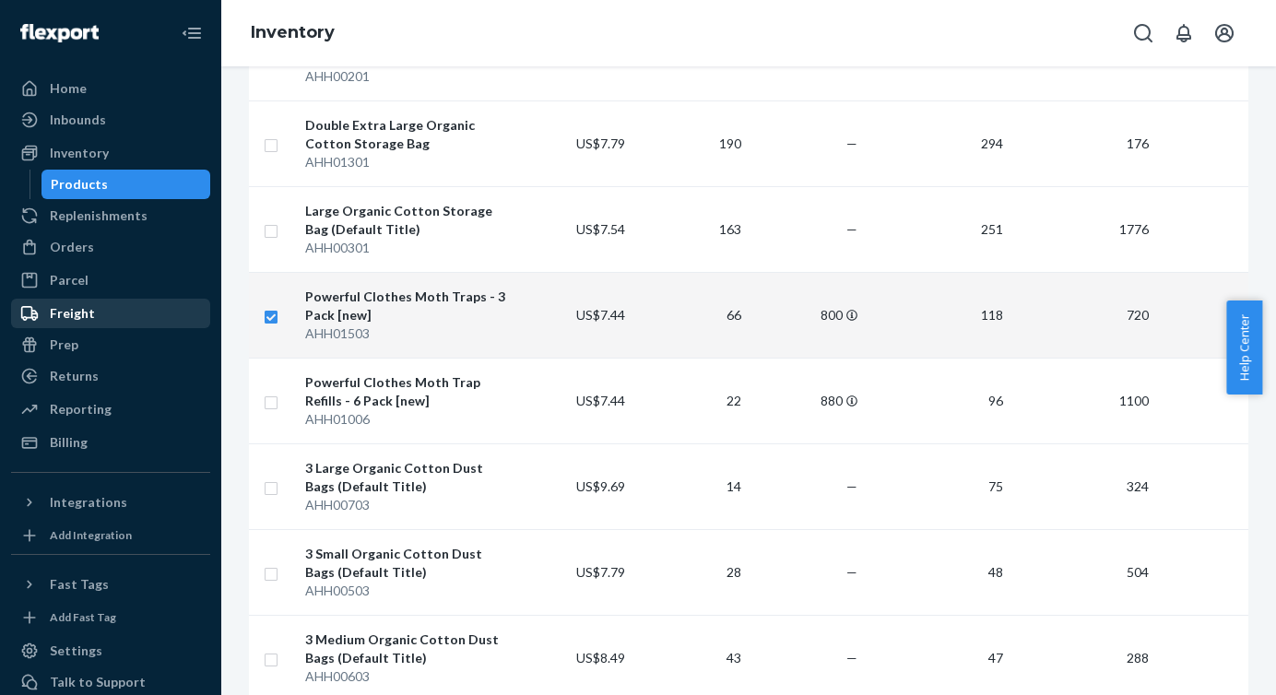
scroll to position [562, 0]
click at [264, 317] on input "checkbox" at bounding box center [271, 312] width 15 height 19
checkbox input "false"
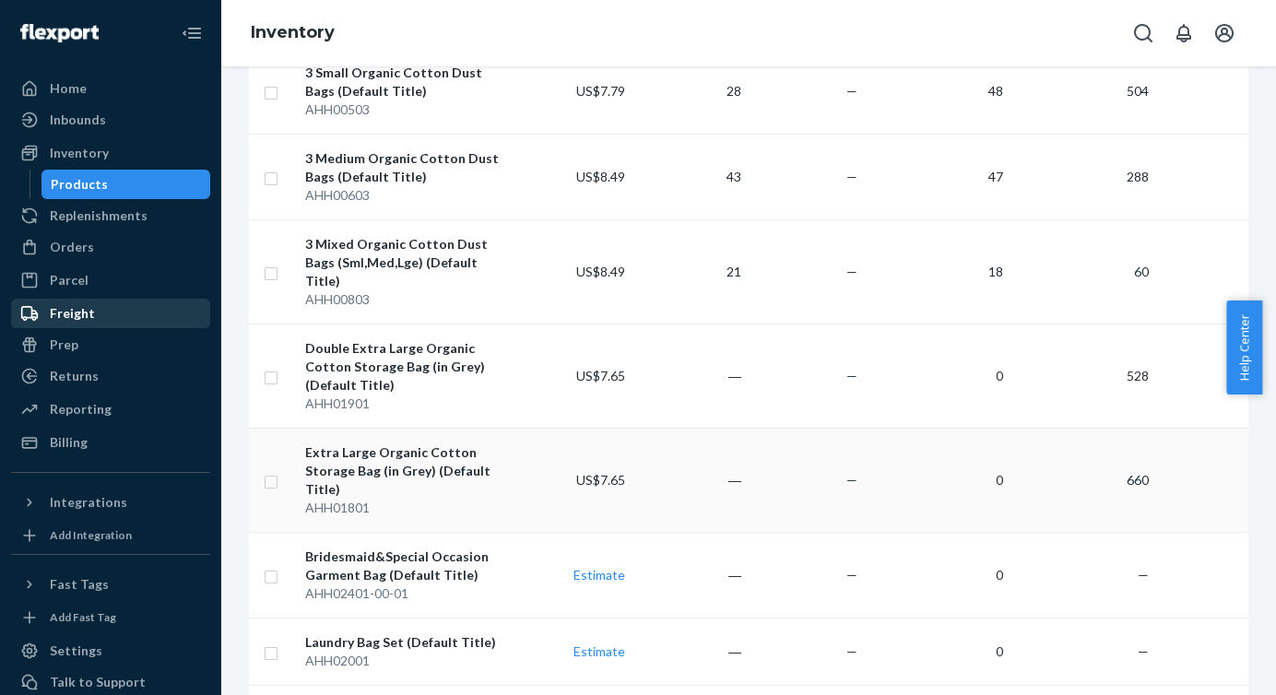
scroll to position [1044, 0]
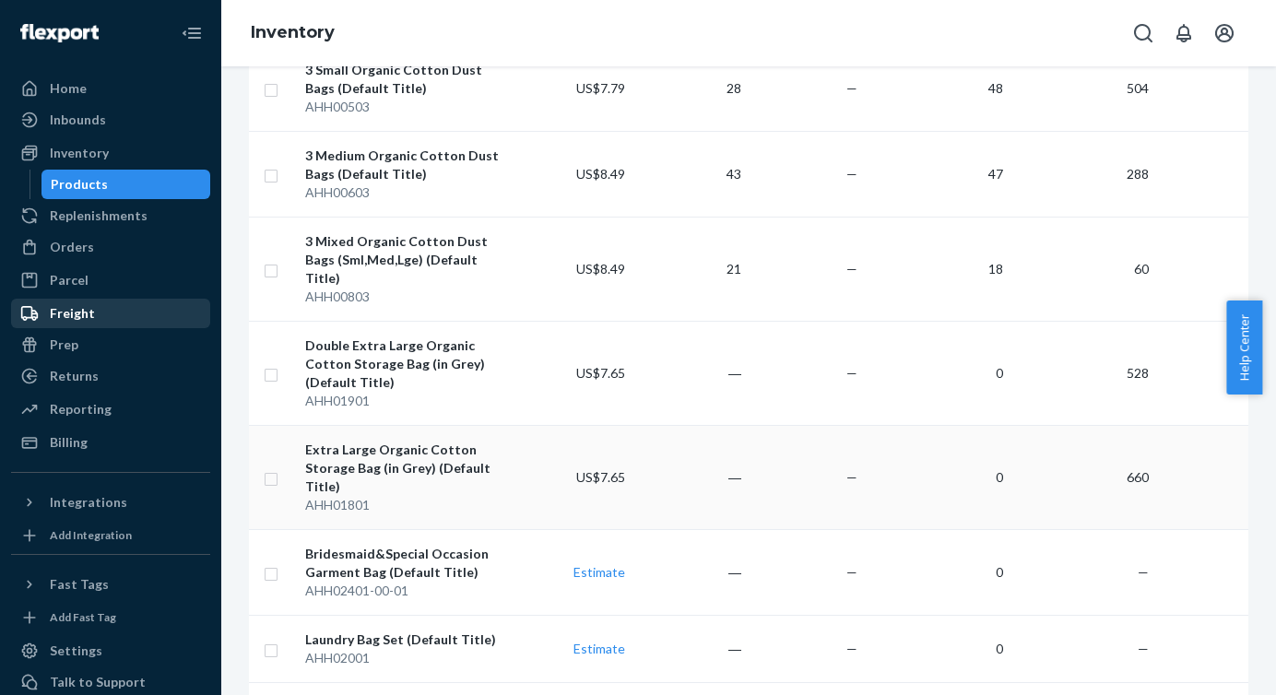
click at [269, 467] on input "checkbox" at bounding box center [271, 476] width 15 height 19
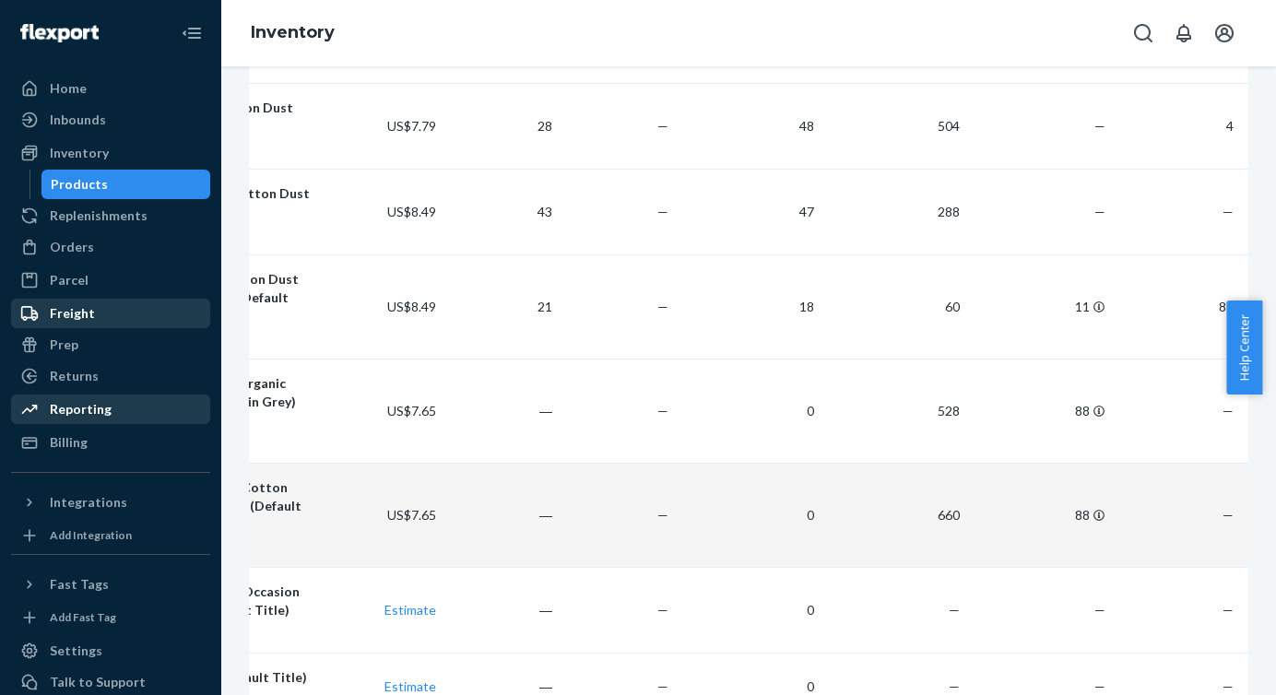
scroll to position [0, 0]
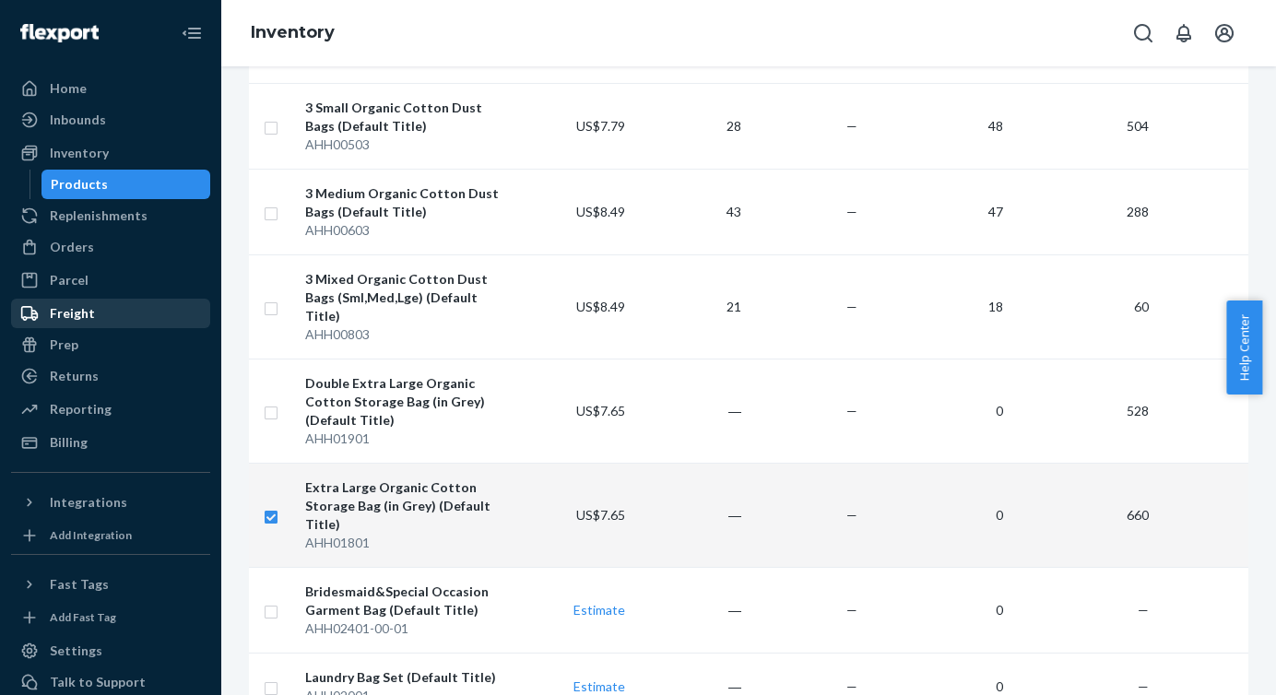
click at [266, 505] on input "checkbox" at bounding box center [271, 514] width 15 height 19
checkbox input "false"
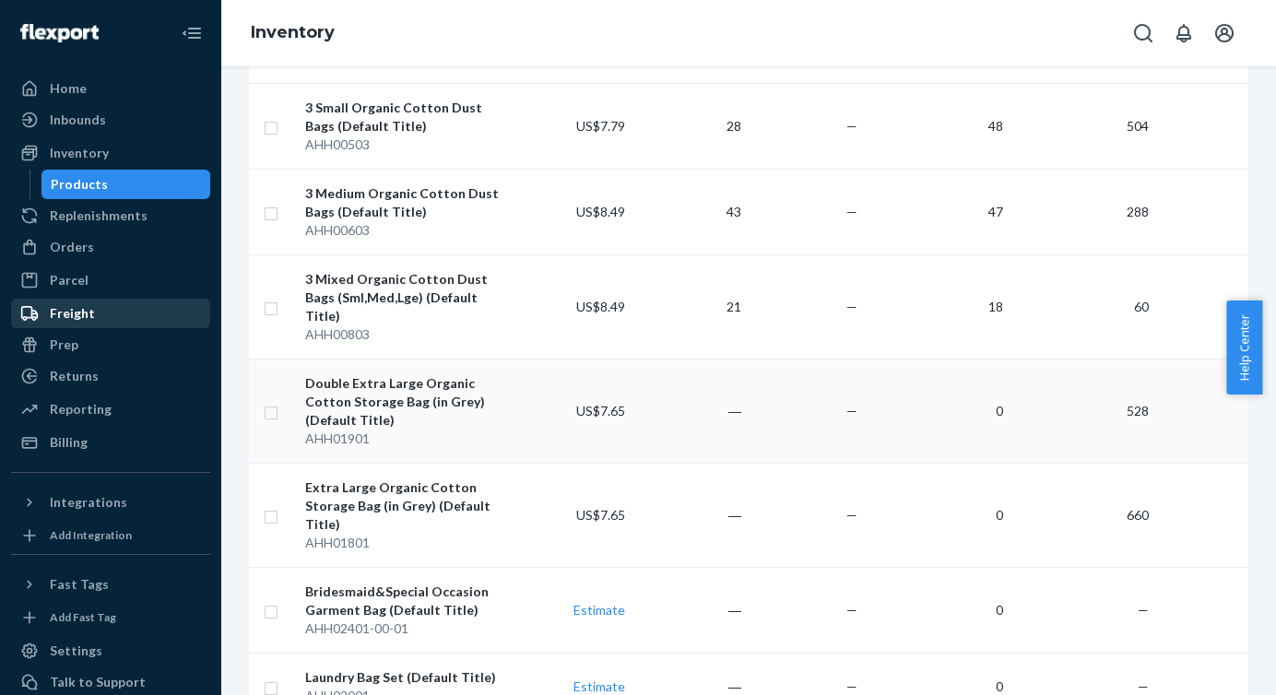
click at [267, 401] on input "checkbox" at bounding box center [271, 410] width 15 height 19
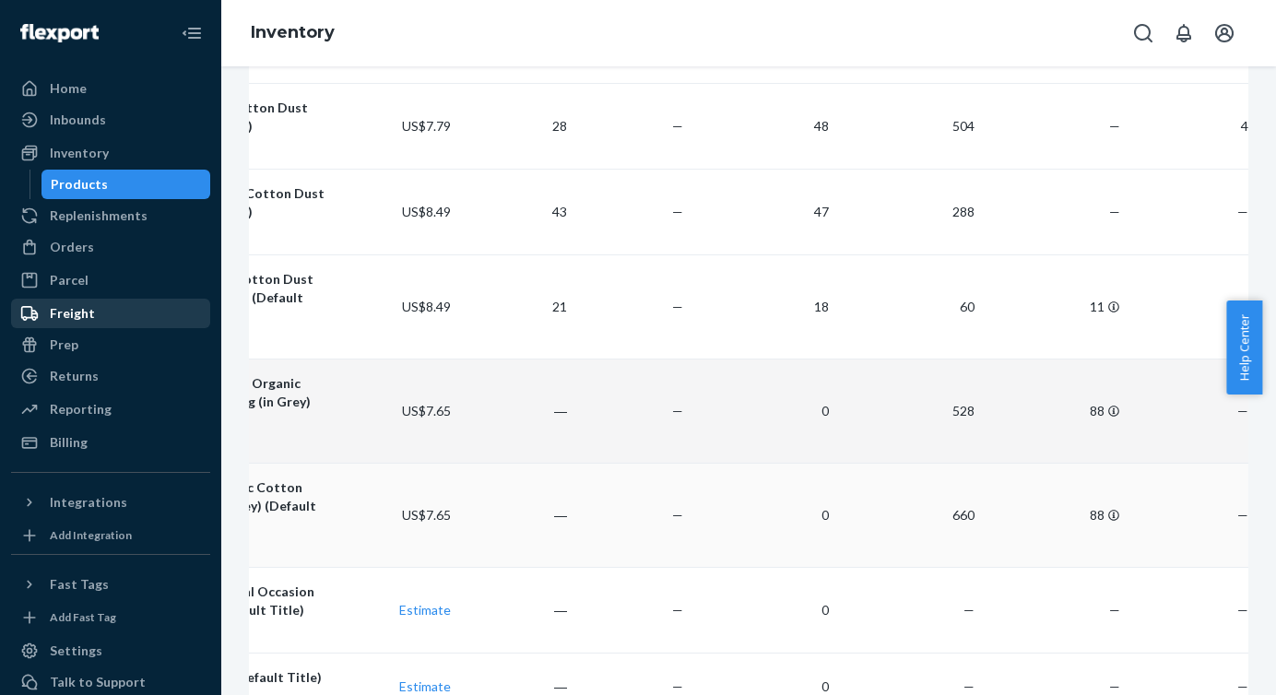
scroll to position [0, 203]
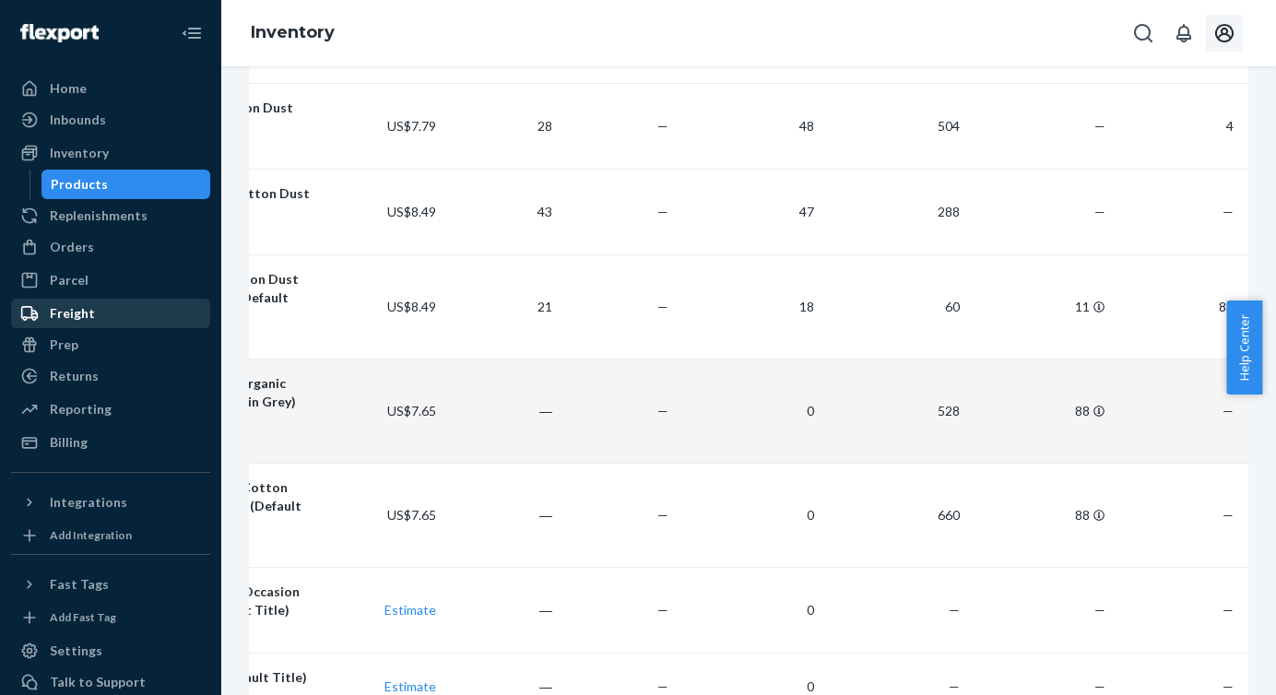
checkbox input "true"
click at [1233, 37] on icon "Open account menu" at bounding box center [1224, 33] width 22 height 22
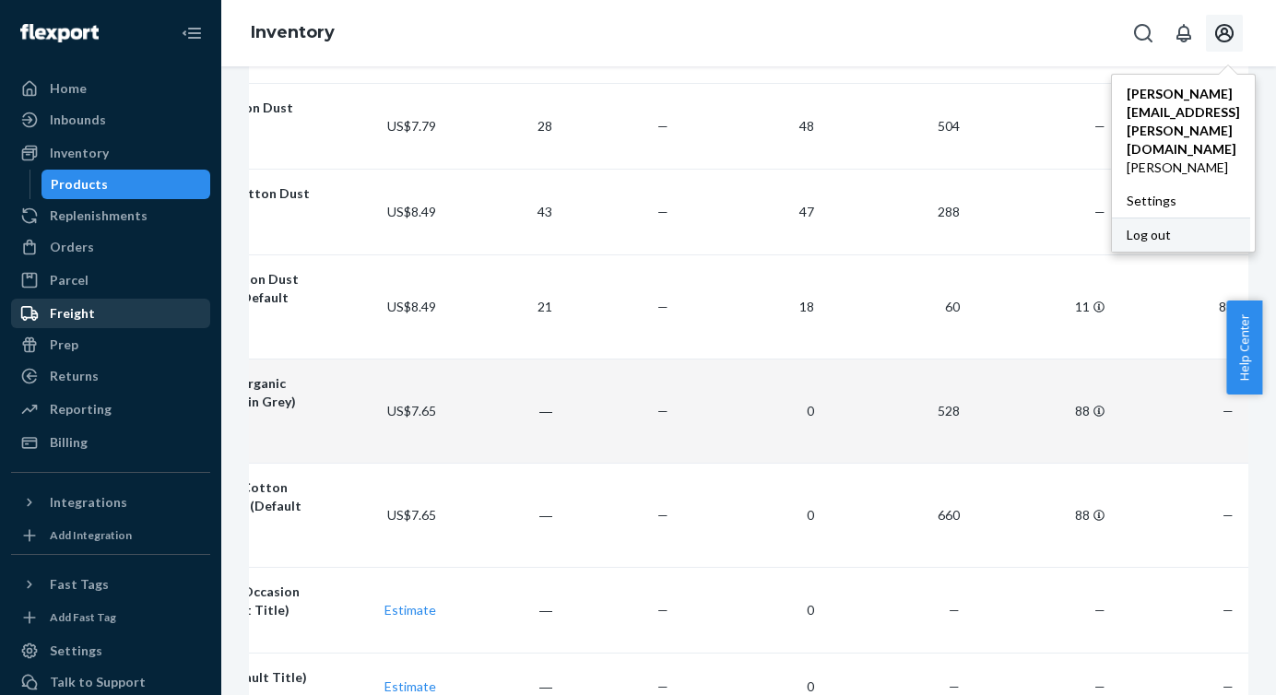
click at [1178, 218] on div "Log out" at bounding box center [1181, 235] width 138 height 34
